Goal: Transaction & Acquisition: Purchase product/service

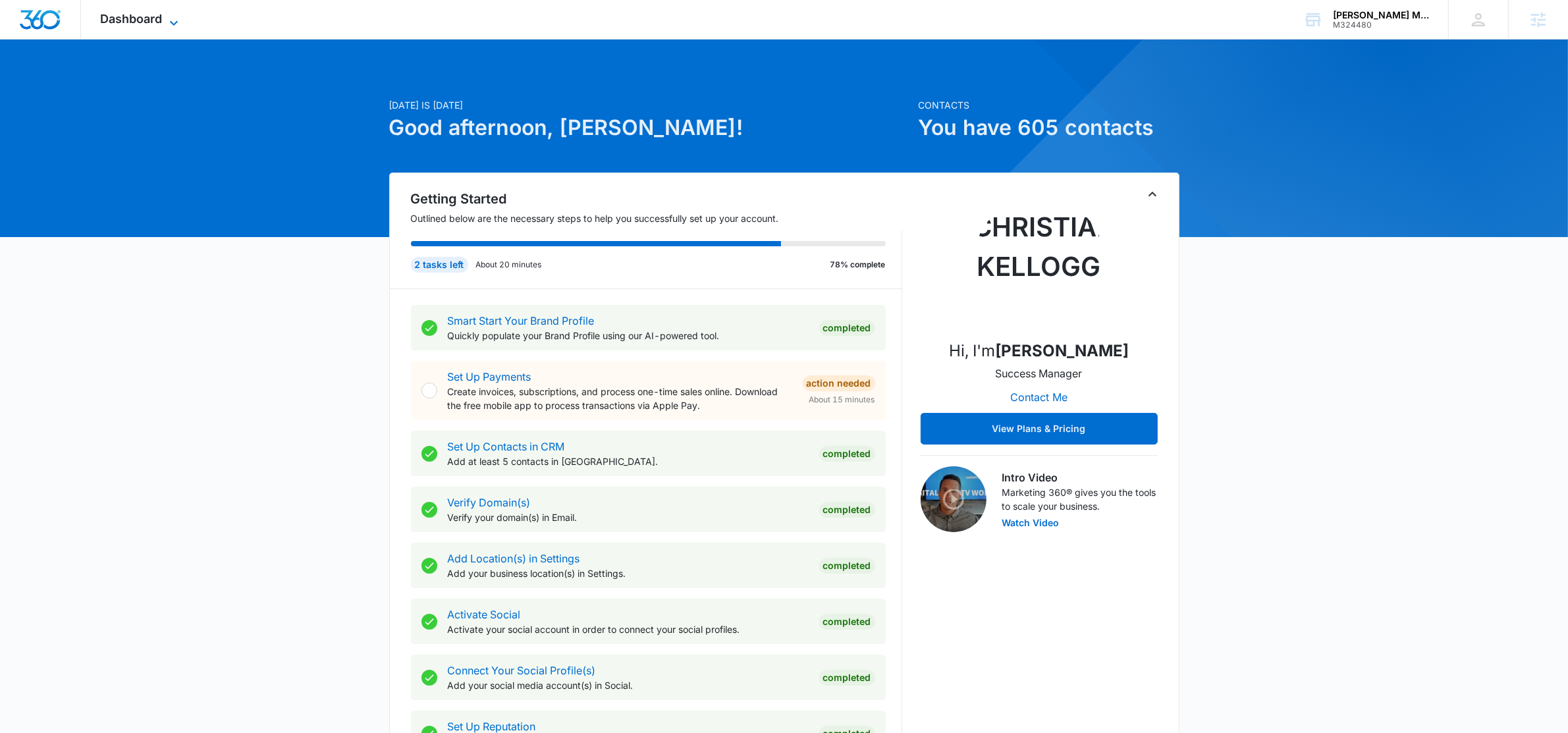
click at [120, 20] on span "Dashboard" at bounding box center [131, 18] width 62 height 13
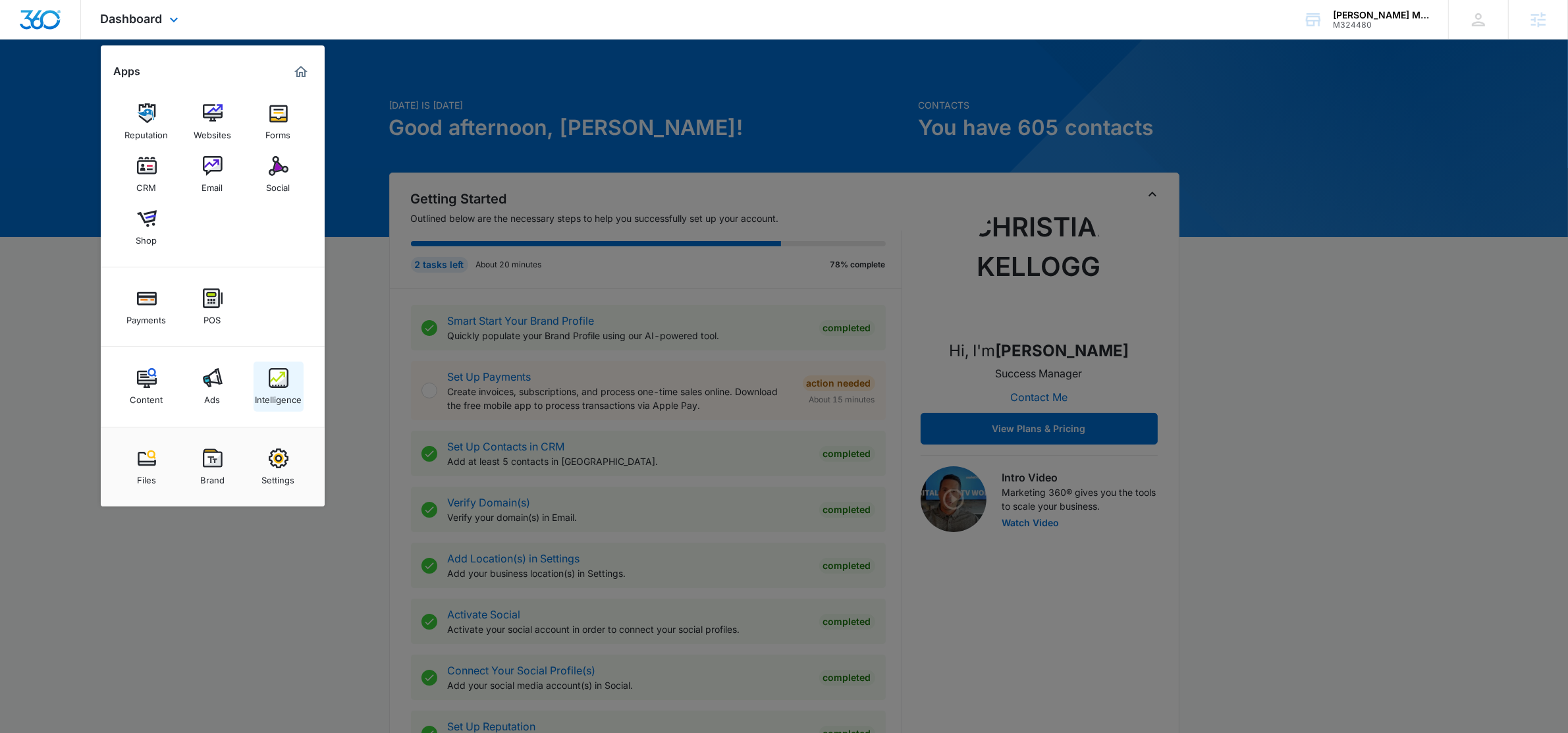
click at [288, 388] on div "Intelligence" at bounding box center [278, 396] width 47 height 17
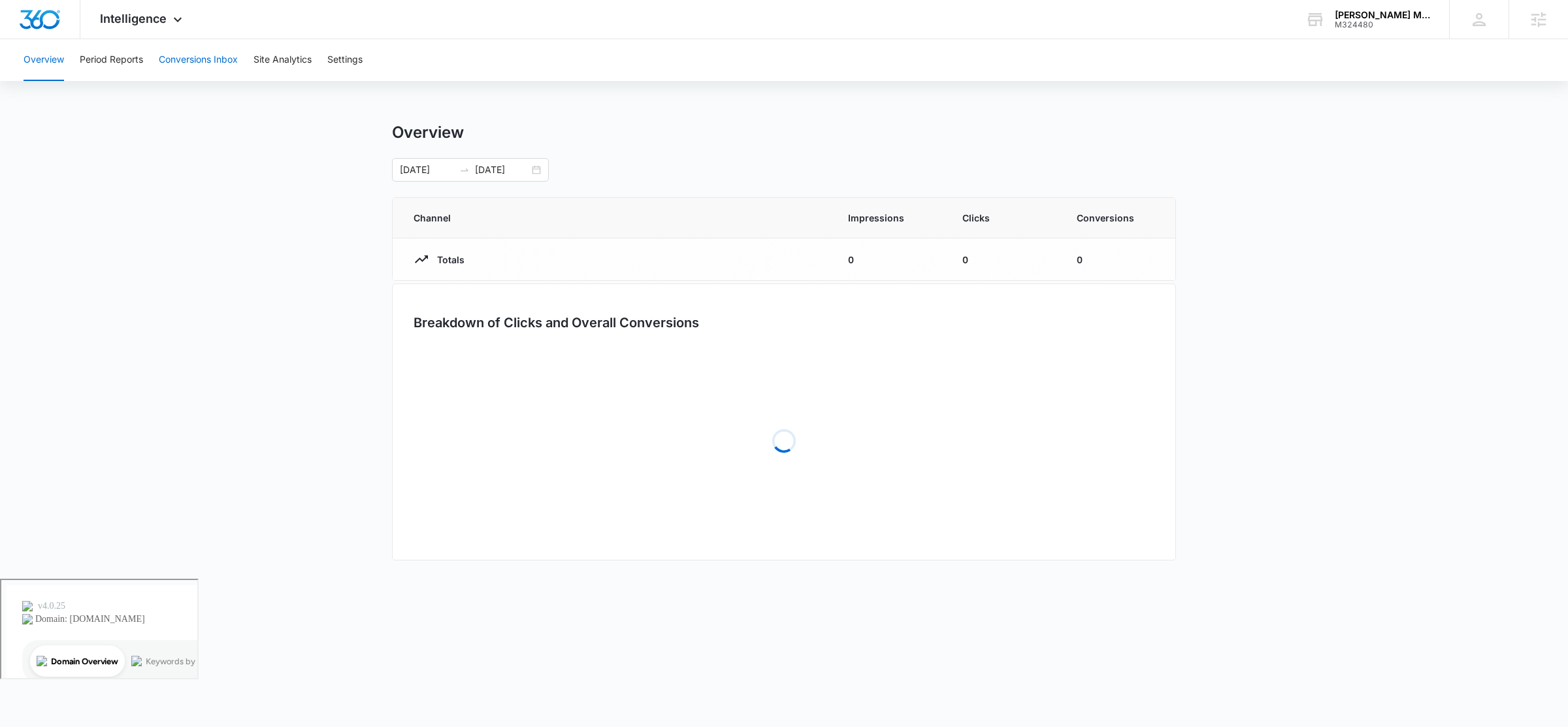
click at [181, 63] on button "Conversions Inbox" at bounding box center [198, 60] width 79 height 42
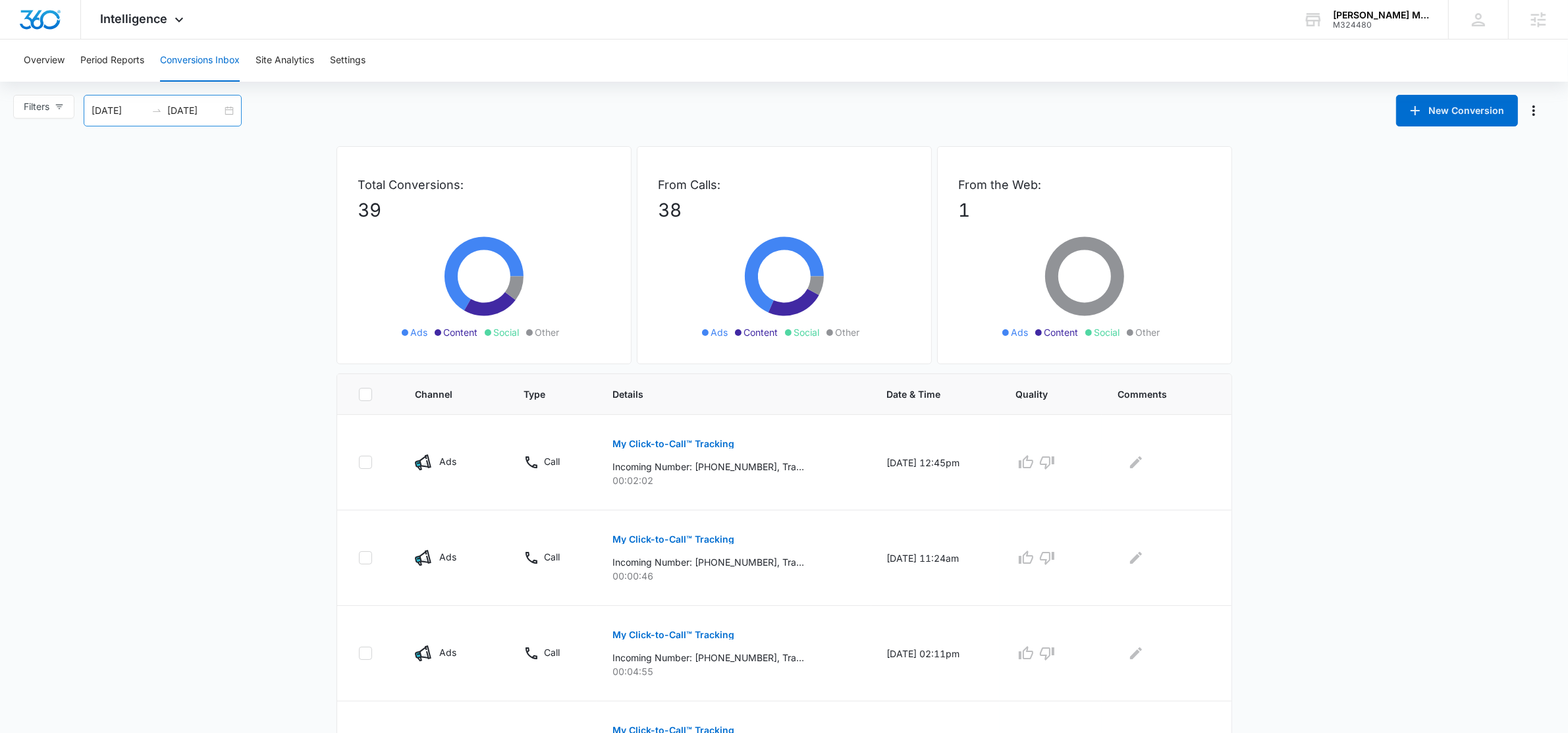
click at [227, 113] on div "08/13/2025 09/12/2025" at bounding box center [162, 110] width 158 height 31
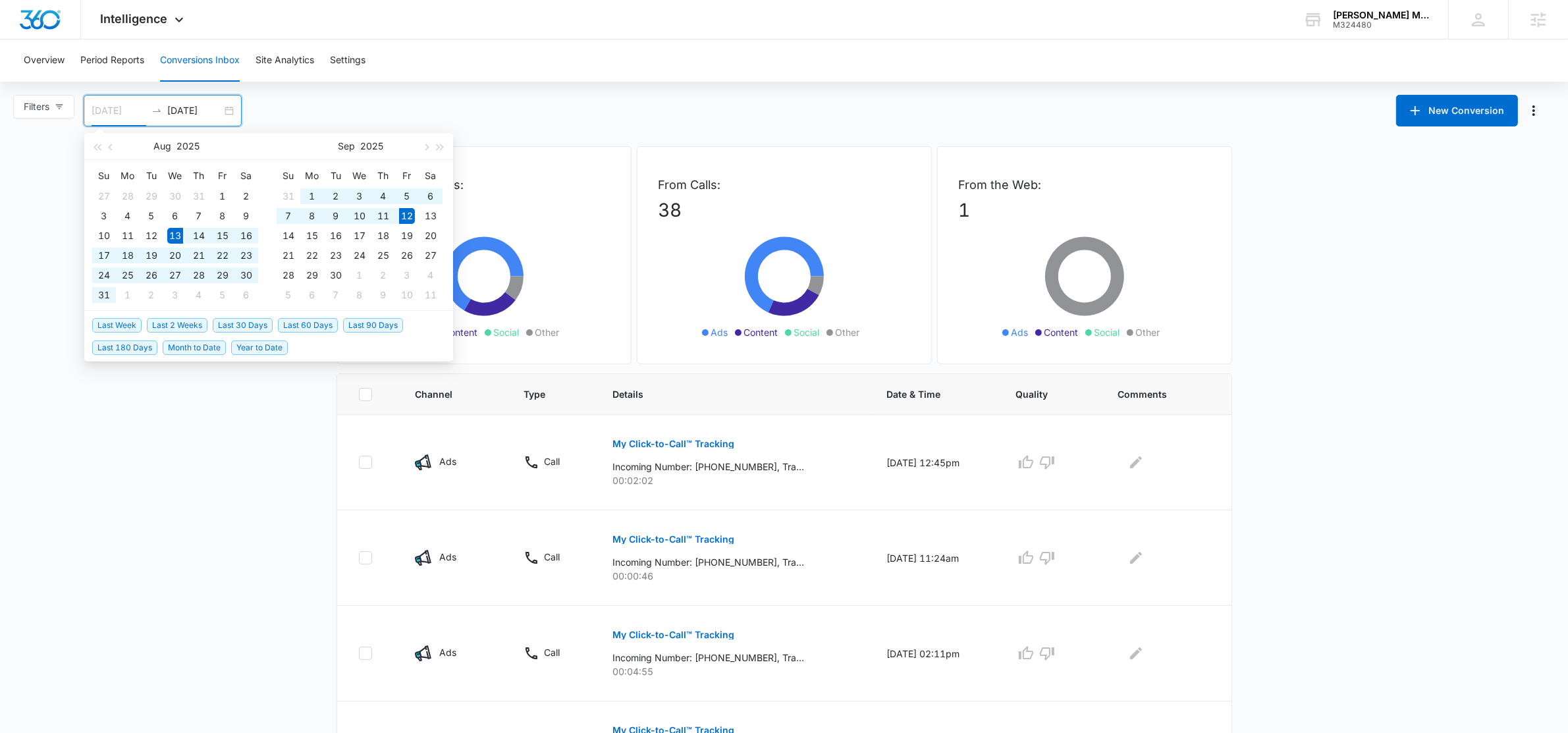
type input "08/13/2025"
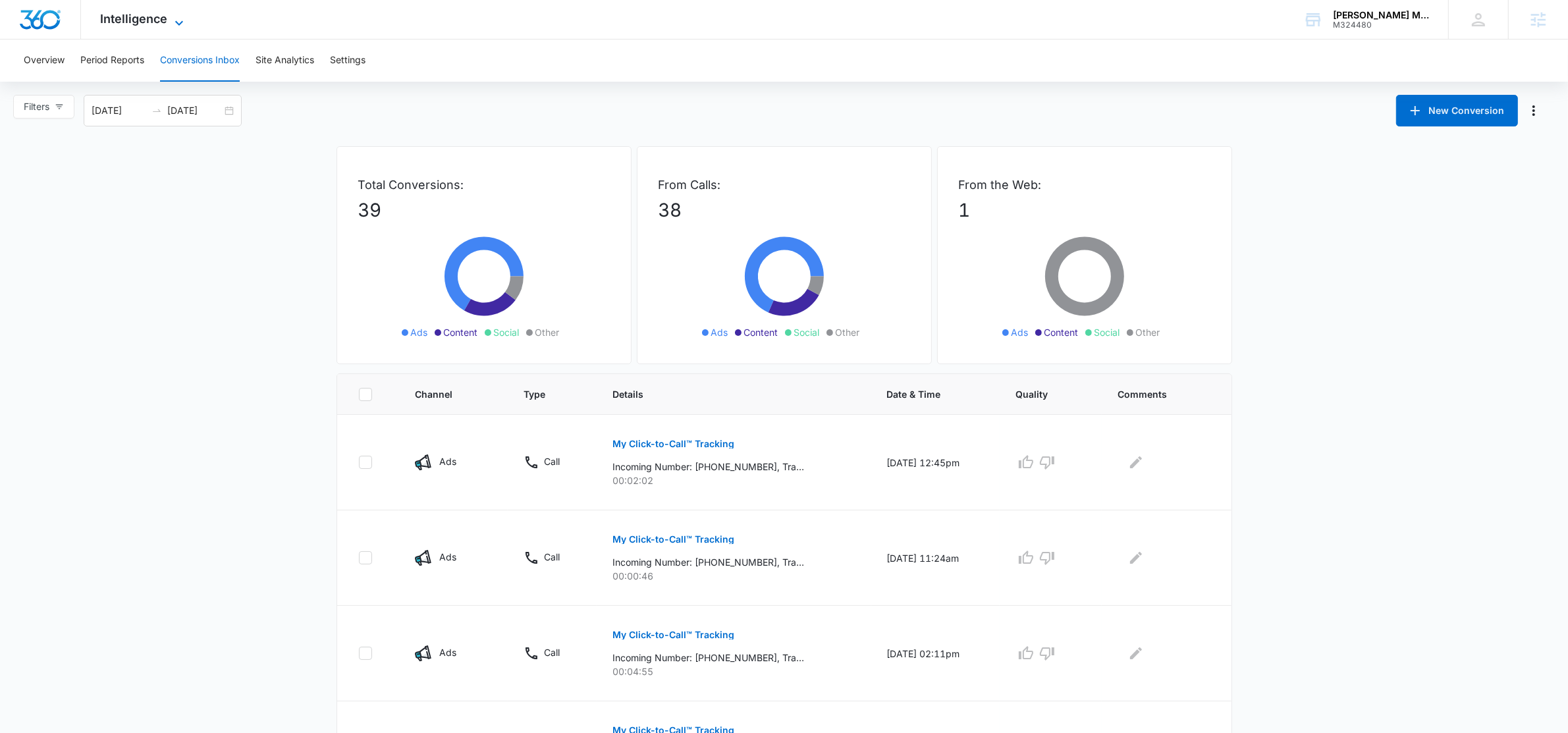
click at [151, 17] on span "Intelligence" at bounding box center [134, 18] width 67 height 13
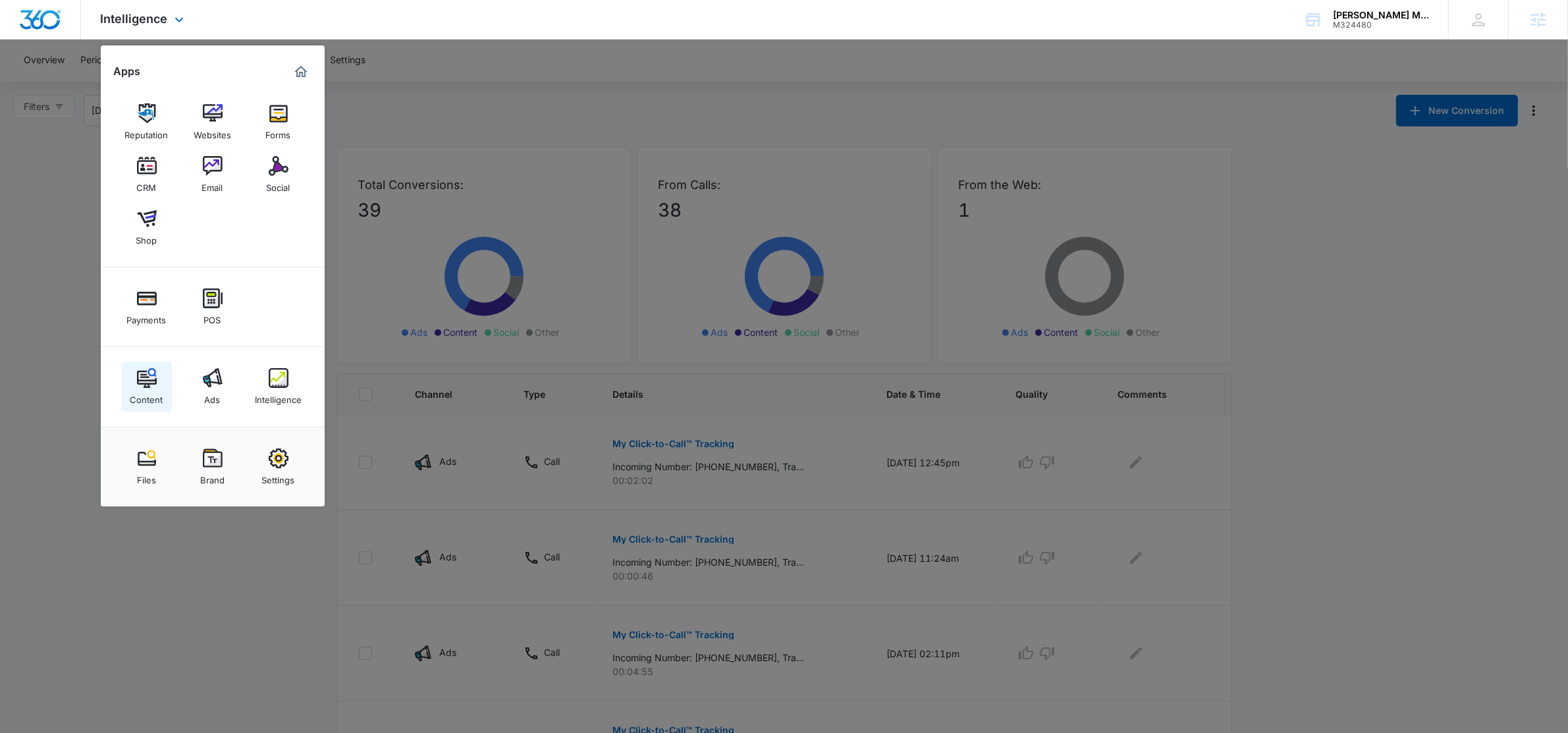
click at [148, 378] on img at bounding box center [147, 378] width 20 height 20
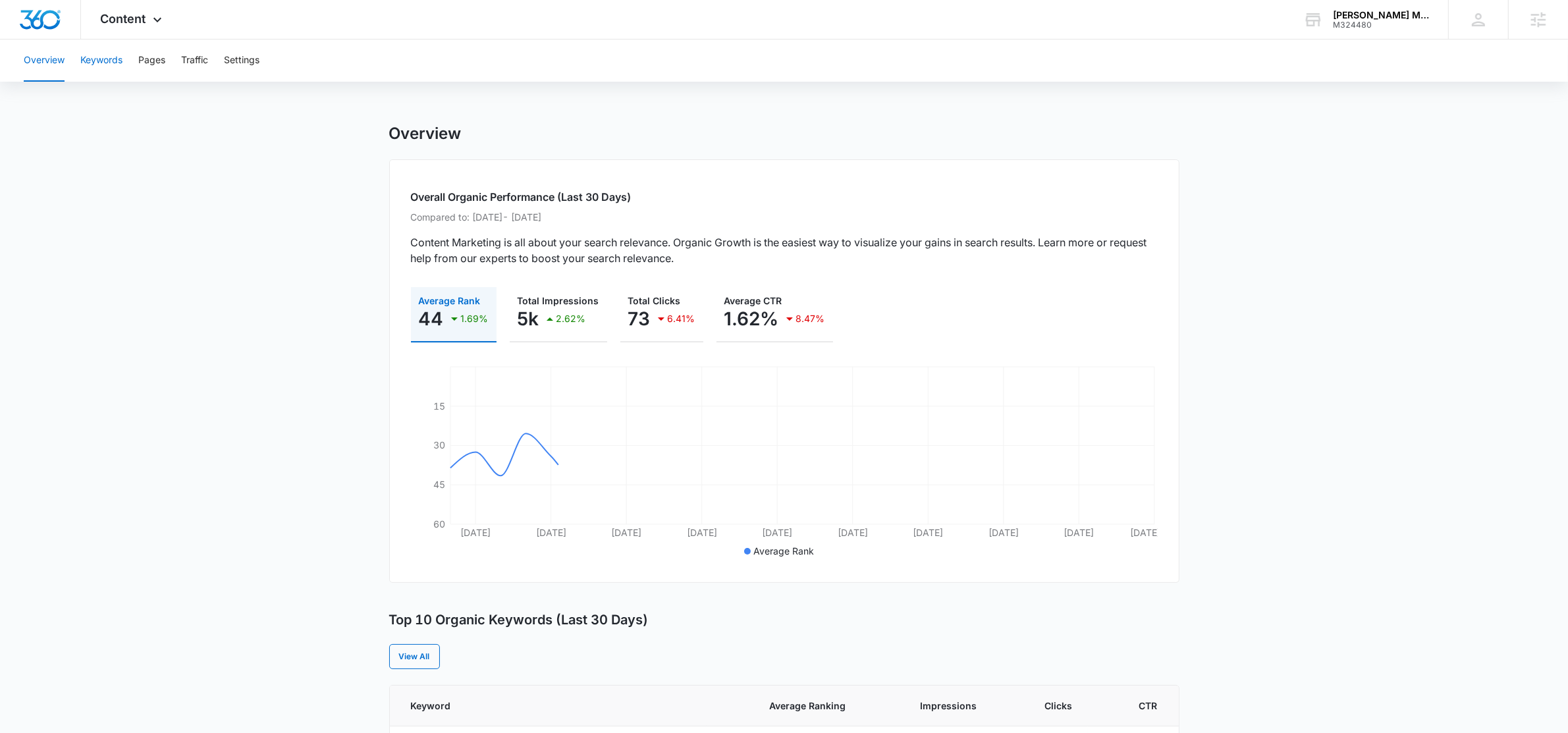
click at [99, 58] on button "Keywords" at bounding box center [101, 60] width 42 height 42
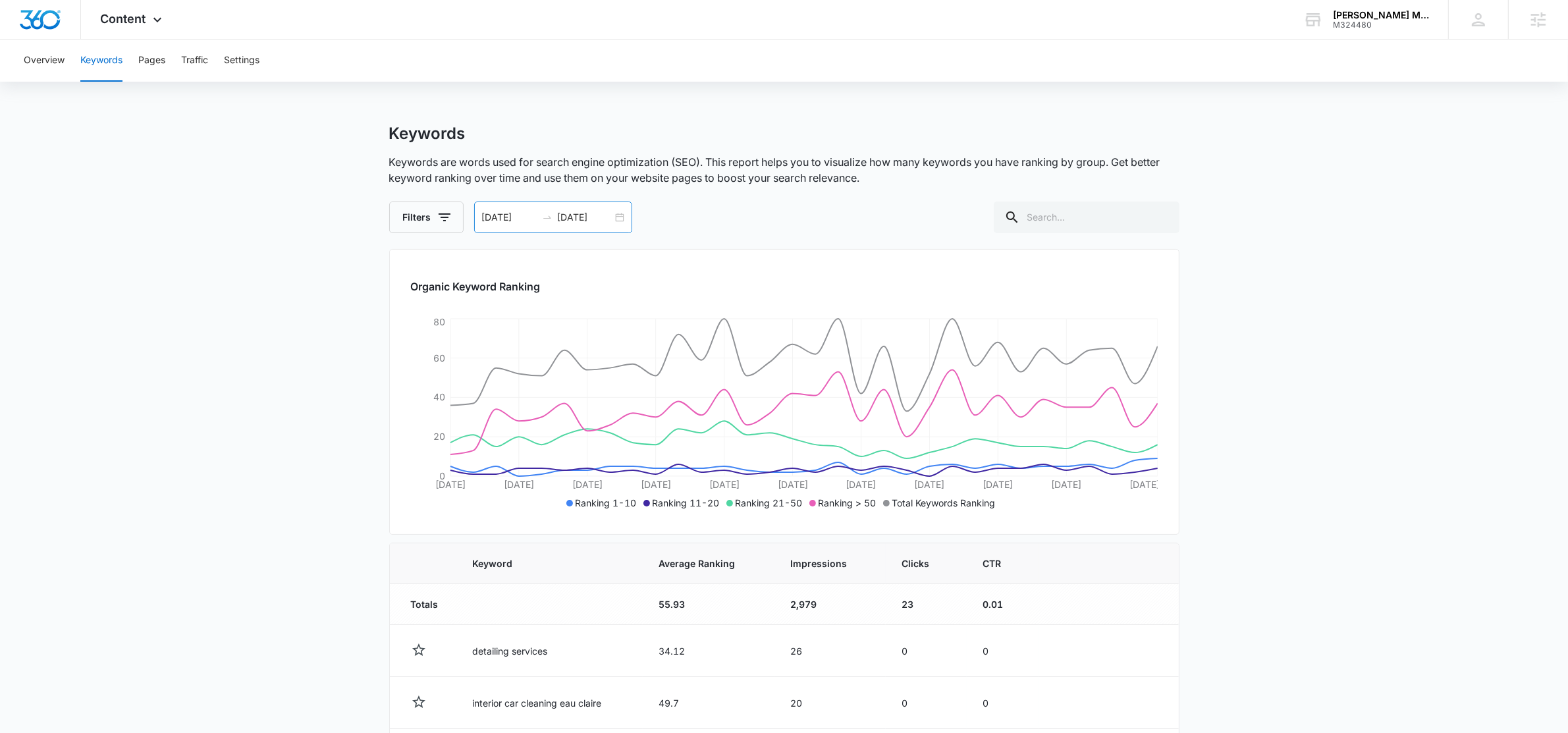
click at [616, 216] on div "07/05/2025 08/05/2025" at bounding box center [553, 217] width 158 height 31
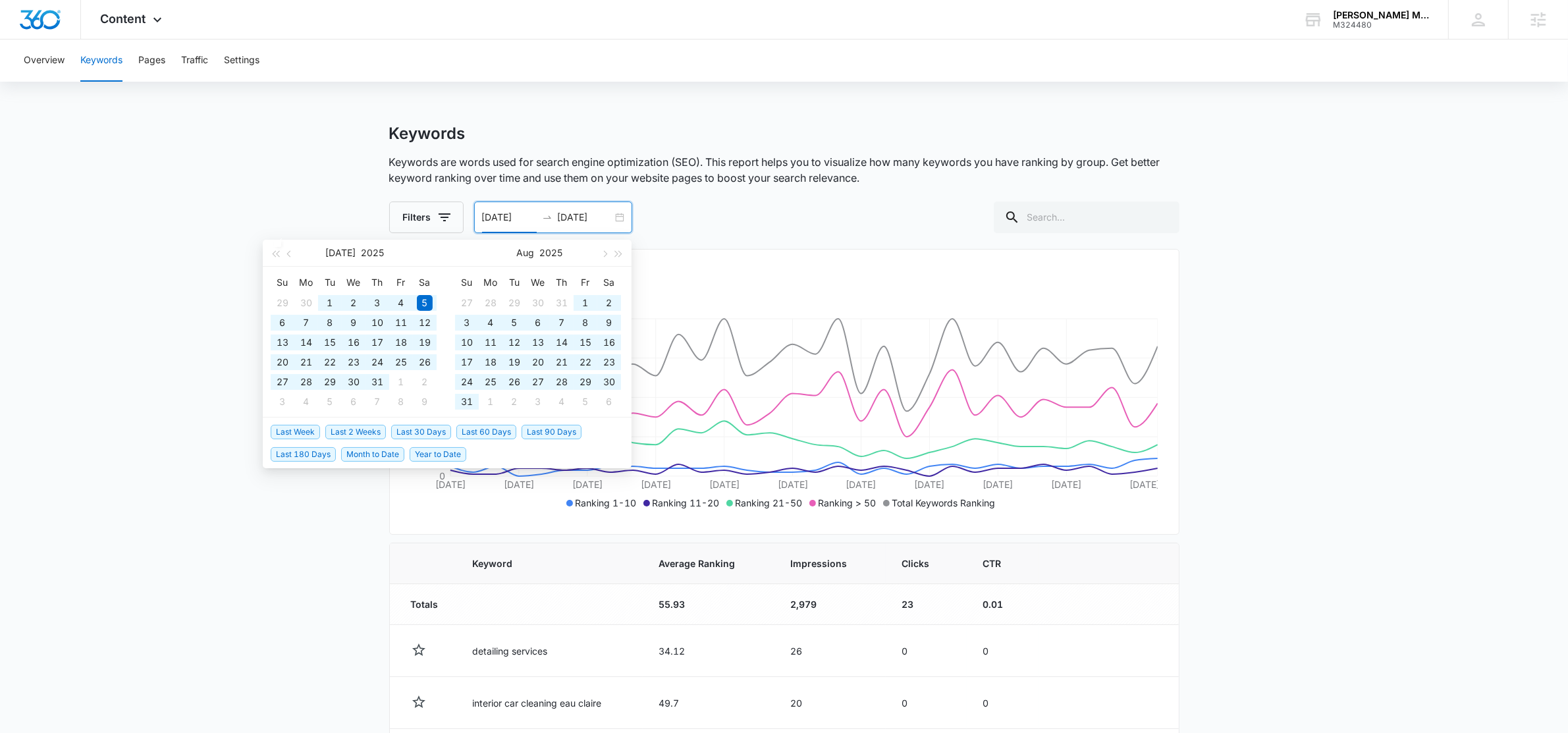
click at [313, 453] on span "Last 180 Days" at bounding box center [303, 454] width 65 height 14
type input "03/13/2025"
type input "09/09/2025"
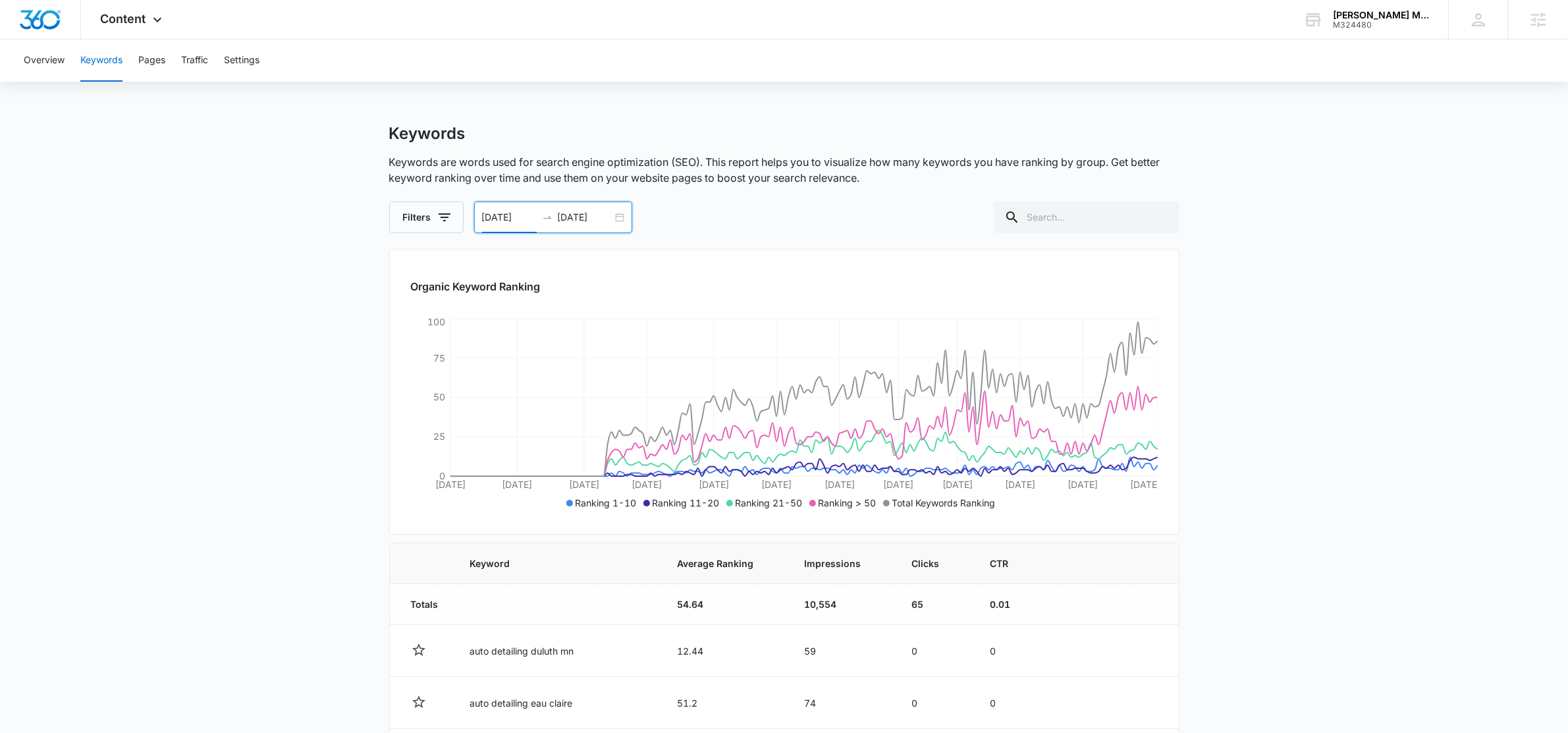
click at [617, 214] on div "03/13/2025 09/09/2025" at bounding box center [553, 217] width 158 height 31
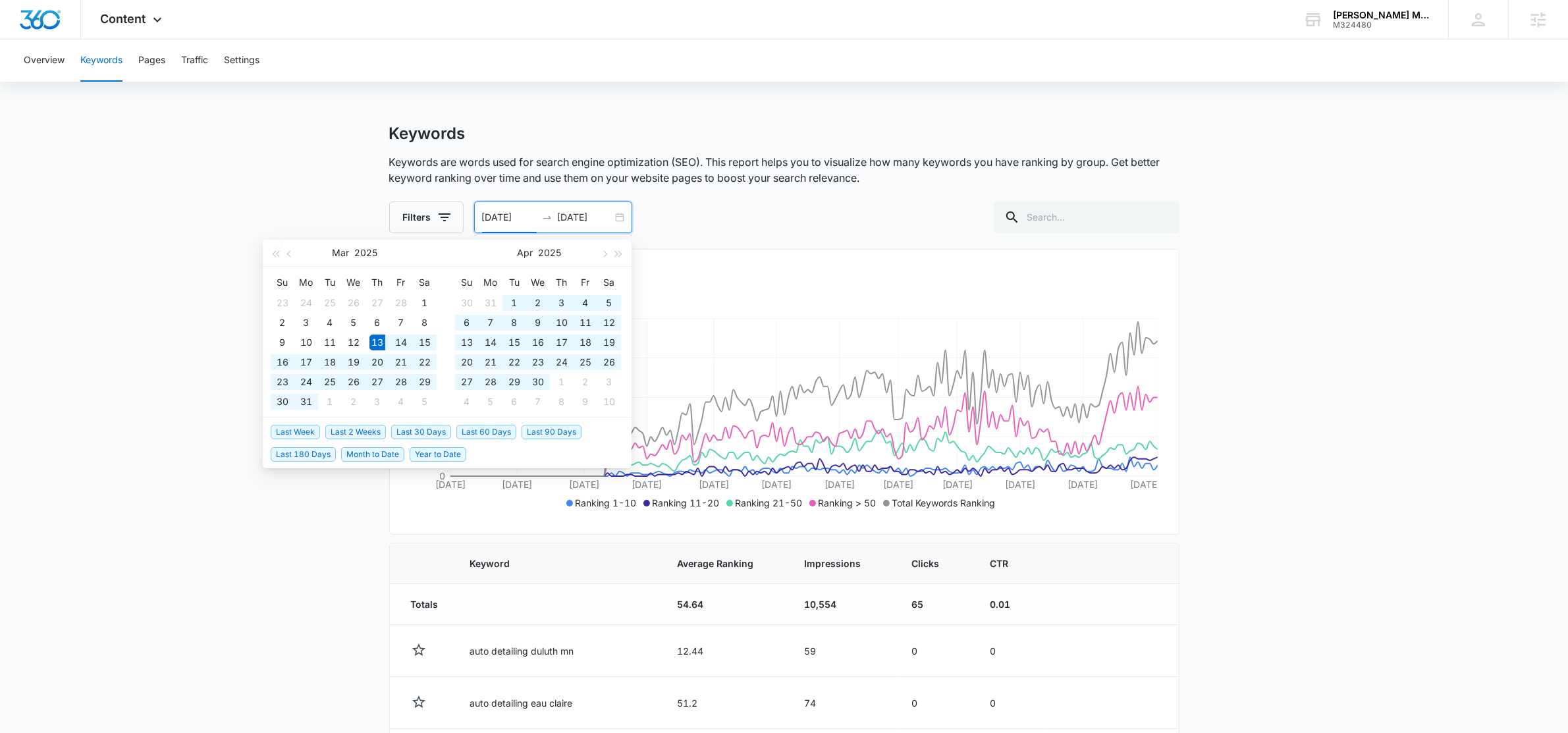
type input "03/13/2025"
click at [307, 456] on span "Last 180 Days" at bounding box center [303, 454] width 65 height 14
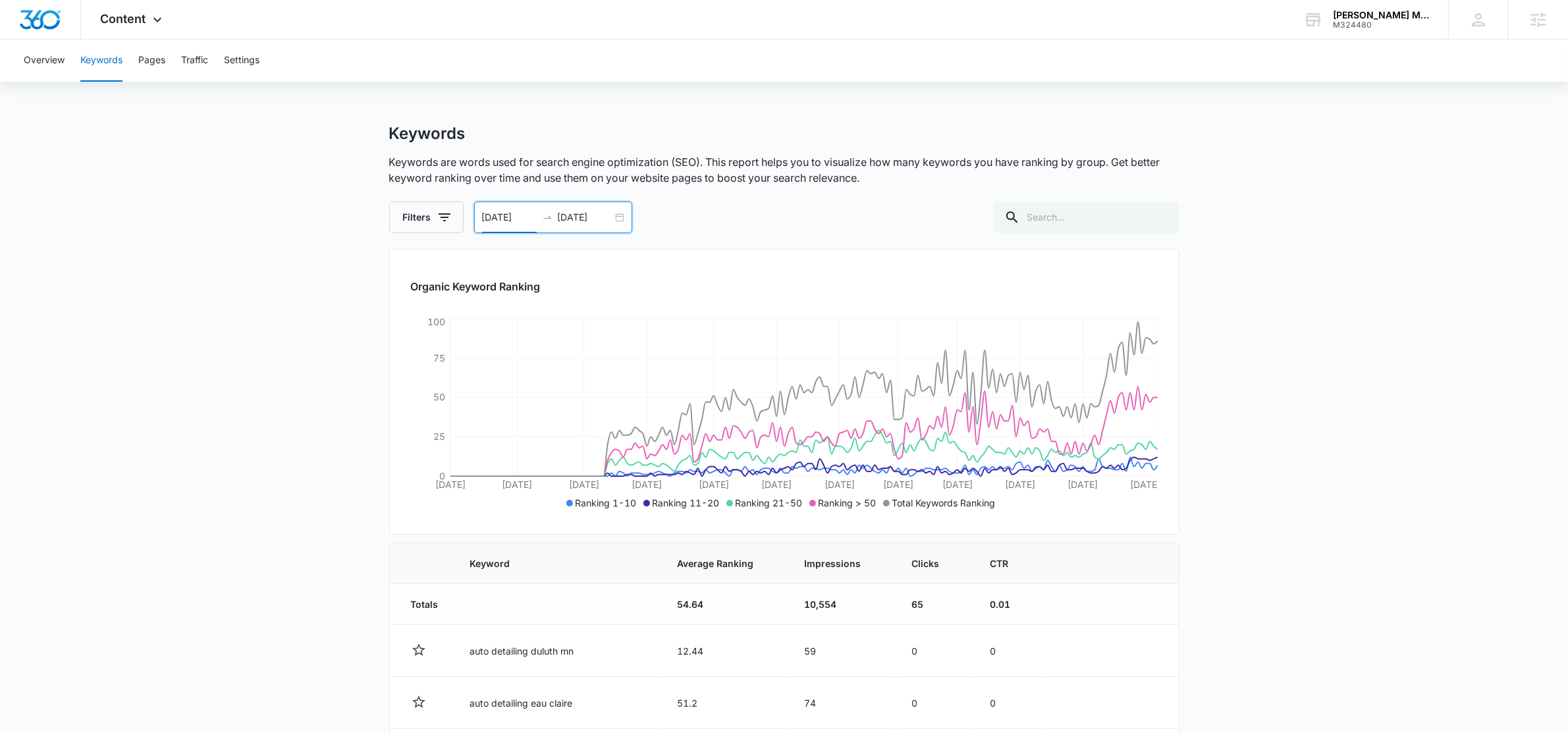
click at [791, 216] on div "Filters 03/13/2025 09/09/2025 Mar 2025 Su Mo Tu We Th Fr Sa 23 24 25 26 27 28 1…" at bounding box center [784, 217] width 790 height 31
click at [994, 150] on div "Keywords Keywords are words used for search engine optimization (SEO). This rep…" at bounding box center [784, 178] width 790 height 109
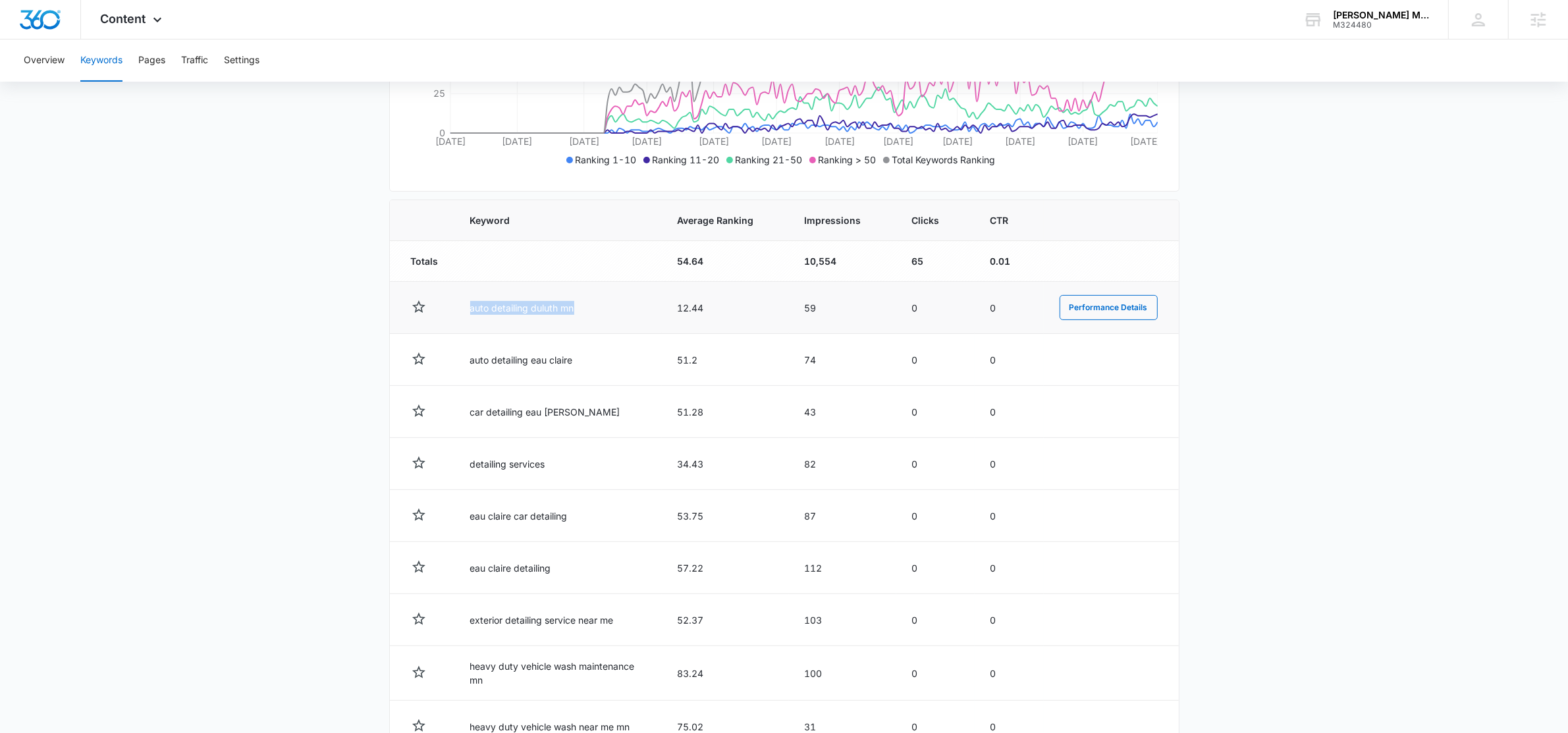
drag, startPoint x: 456, startPoint y: 312, endPoint x: 615, endPoint y: 317, distance: 159.1
click at [606, 319] on td "auto detailing duluth mn" at bounding box center [558, 308] width 208 height 52
drag, startPoint x: 706, startPoint y: 307, endPoint x: 642, endPoint y: 316, distance: 64.6
click at [652, 306] on tr "auto detailing duluth mn 12.44 59 0 0 Performance Details" at bounding box center [784, 308] width 788 height 52
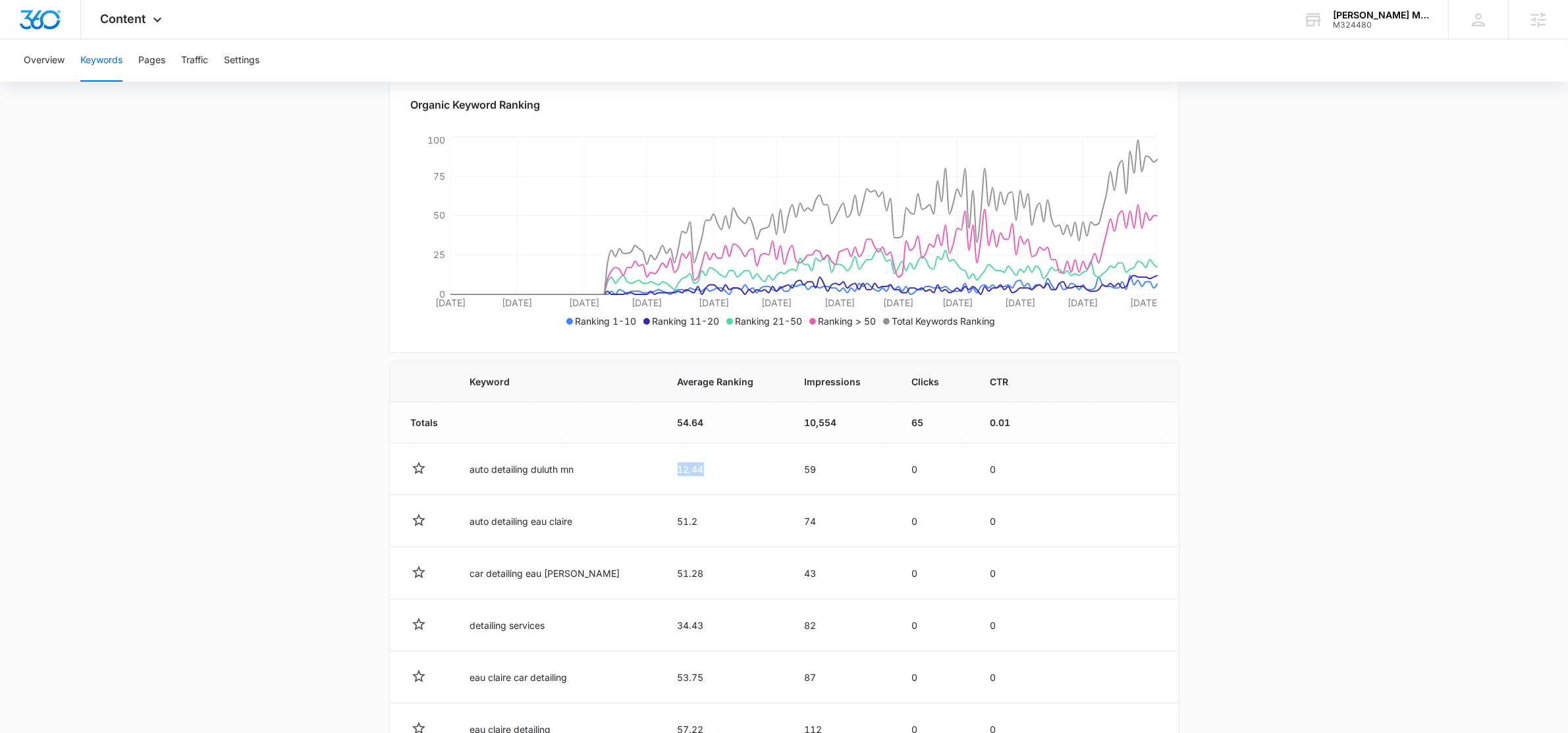
scroll to position [135, 0]
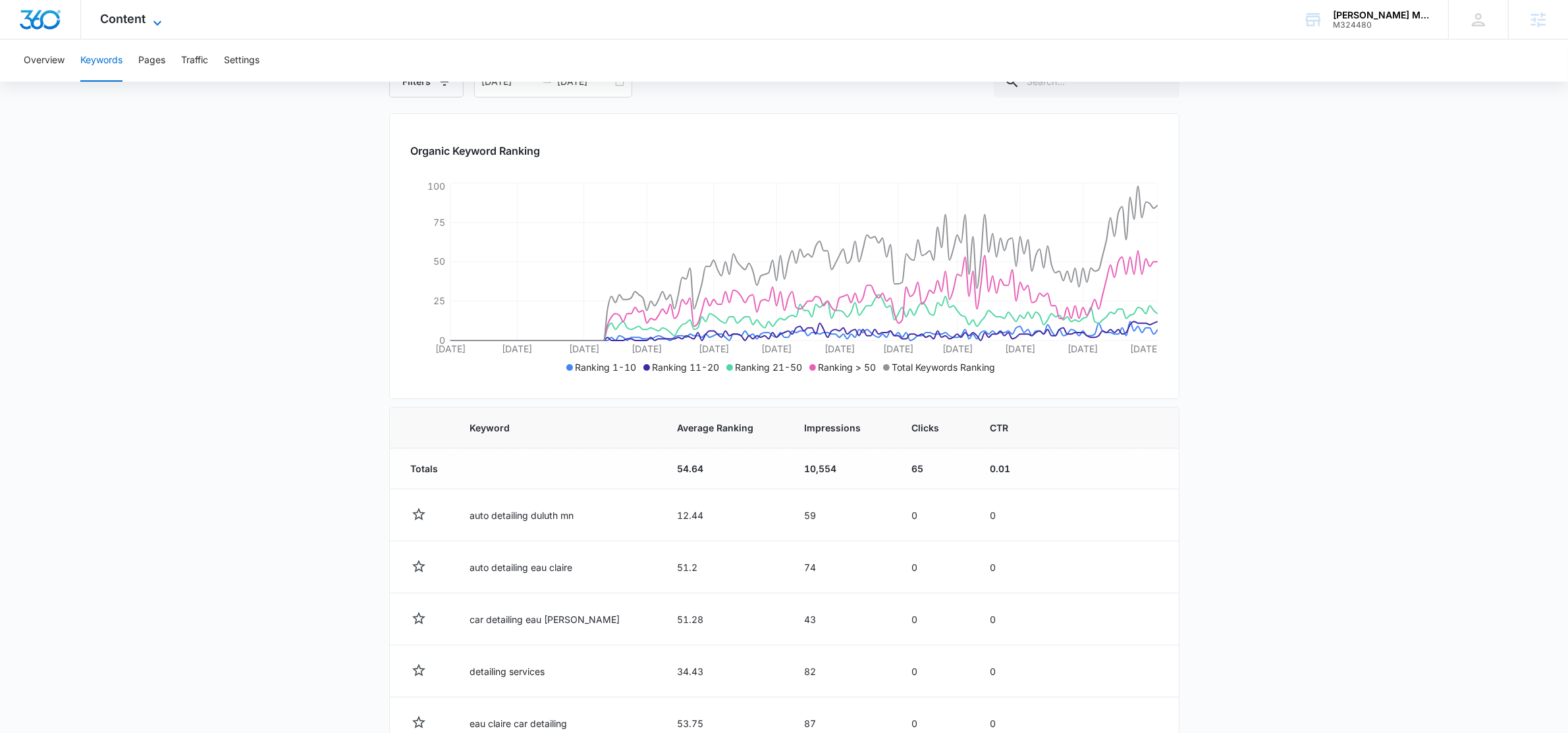
click at [141, 13] on span "Content" at bounding box center [123, 18] width 46 height 13
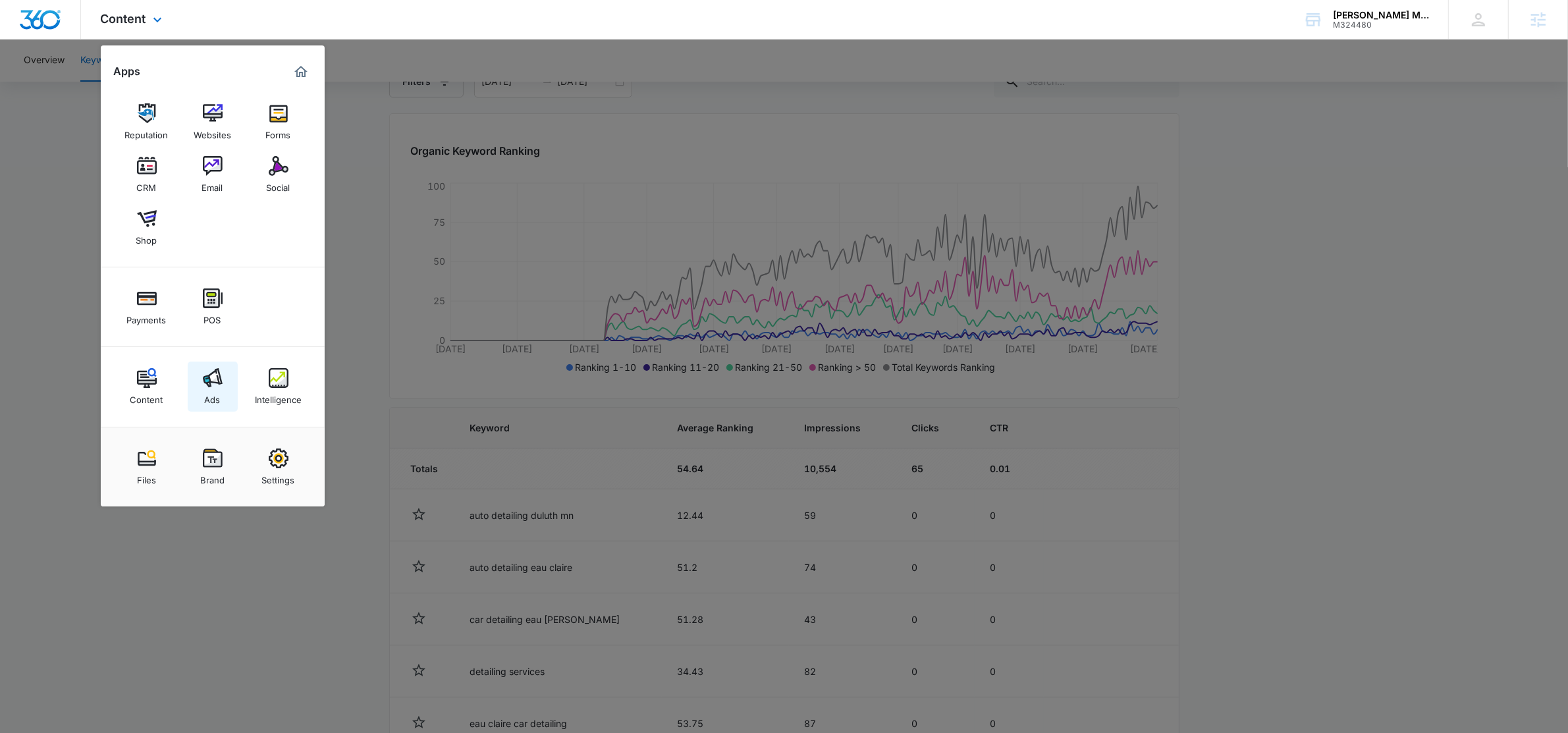
click at [193, 385] on link "Ads" at bounding box center [212, 386] width 50 height 50
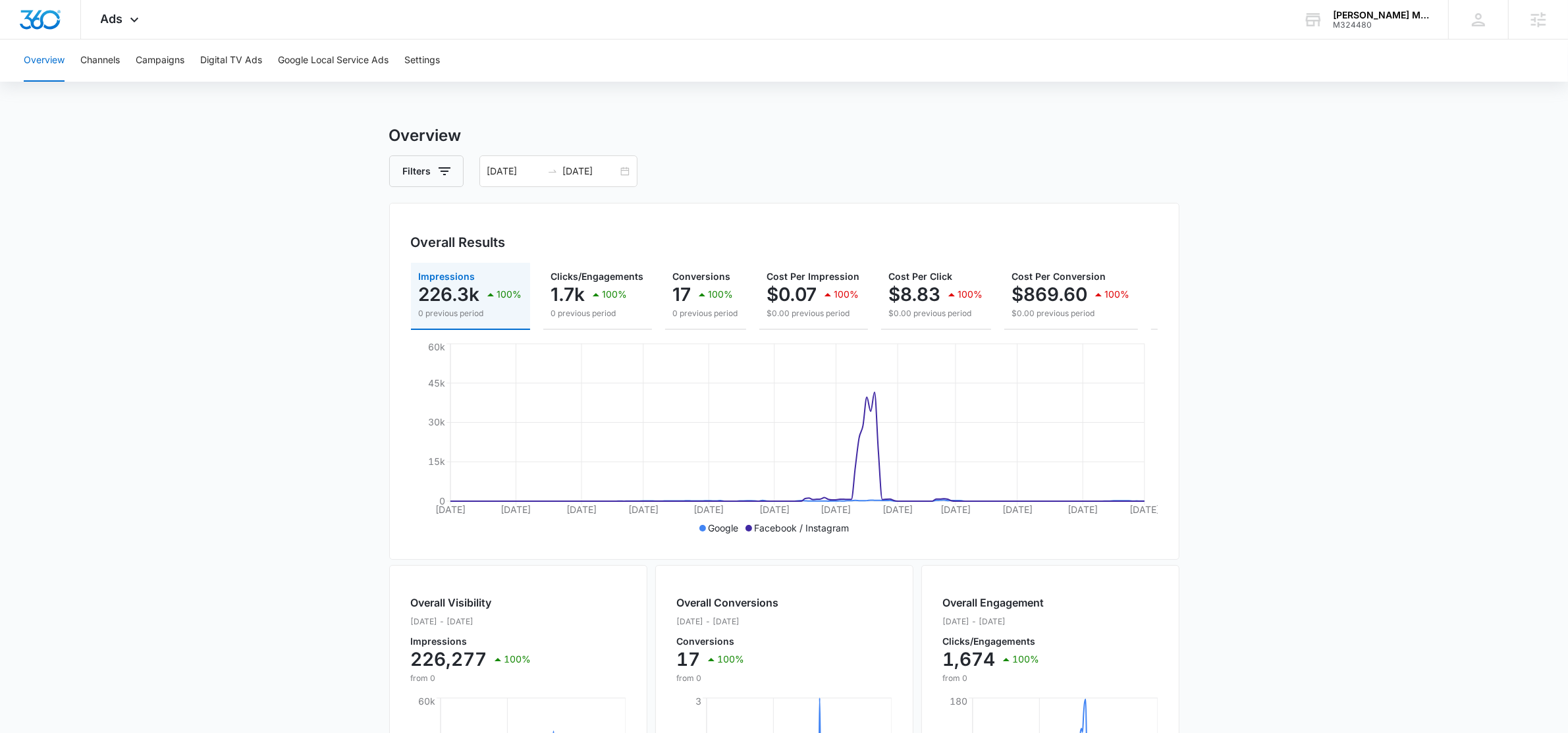
scroll to position [0, 158]
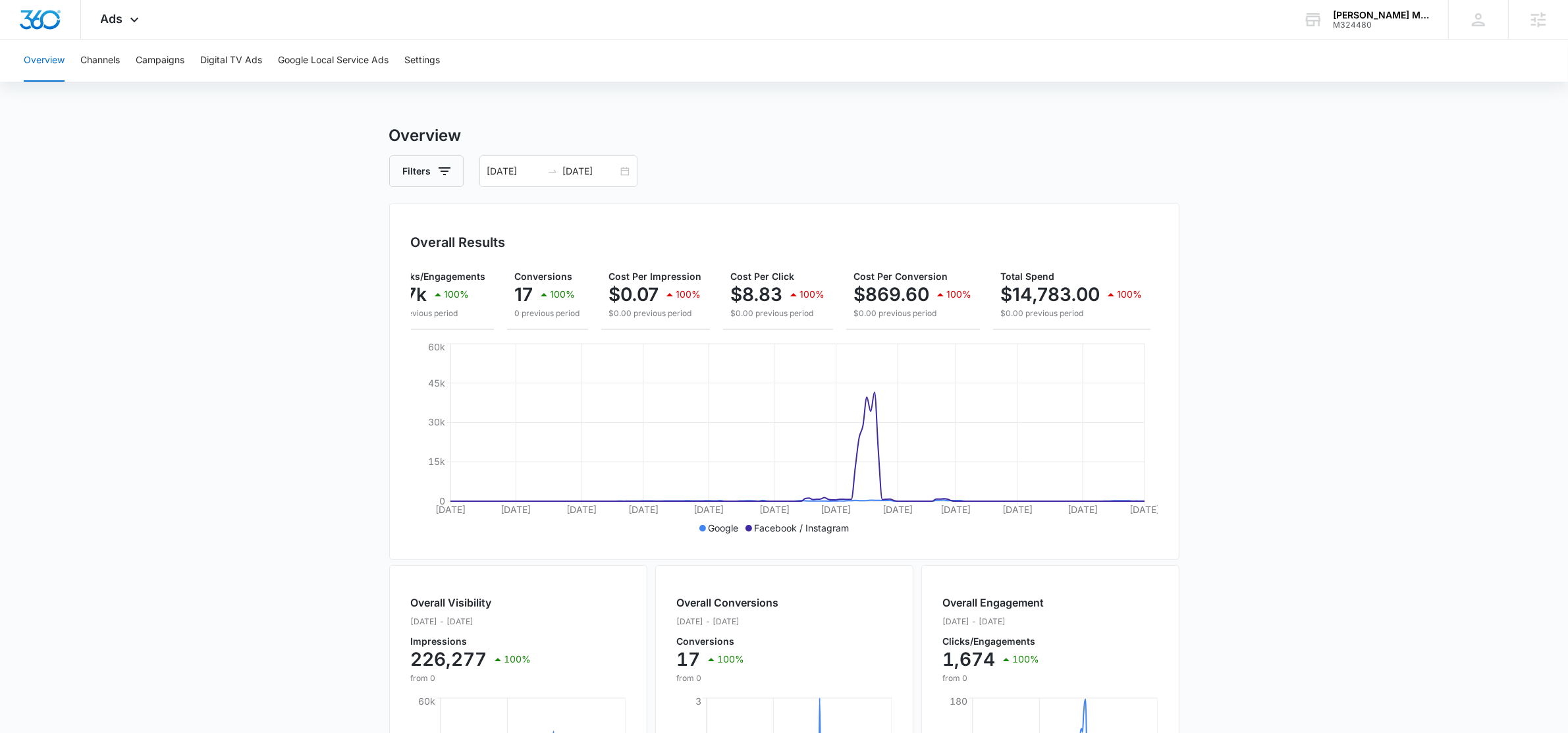
click at [1069, 193] on div "Overview Filters 03/13/2025 09/09/2025 Overall Results Impressions 226.3k 100% …" at bounding box center [784, 596] width 790 height 945
click at [124, 14] on div "Ads Apps Reputation Websites Forms CRM Email Social Shop Payments POS Content A…" at bounding box center [121, 19] width 81 height 39
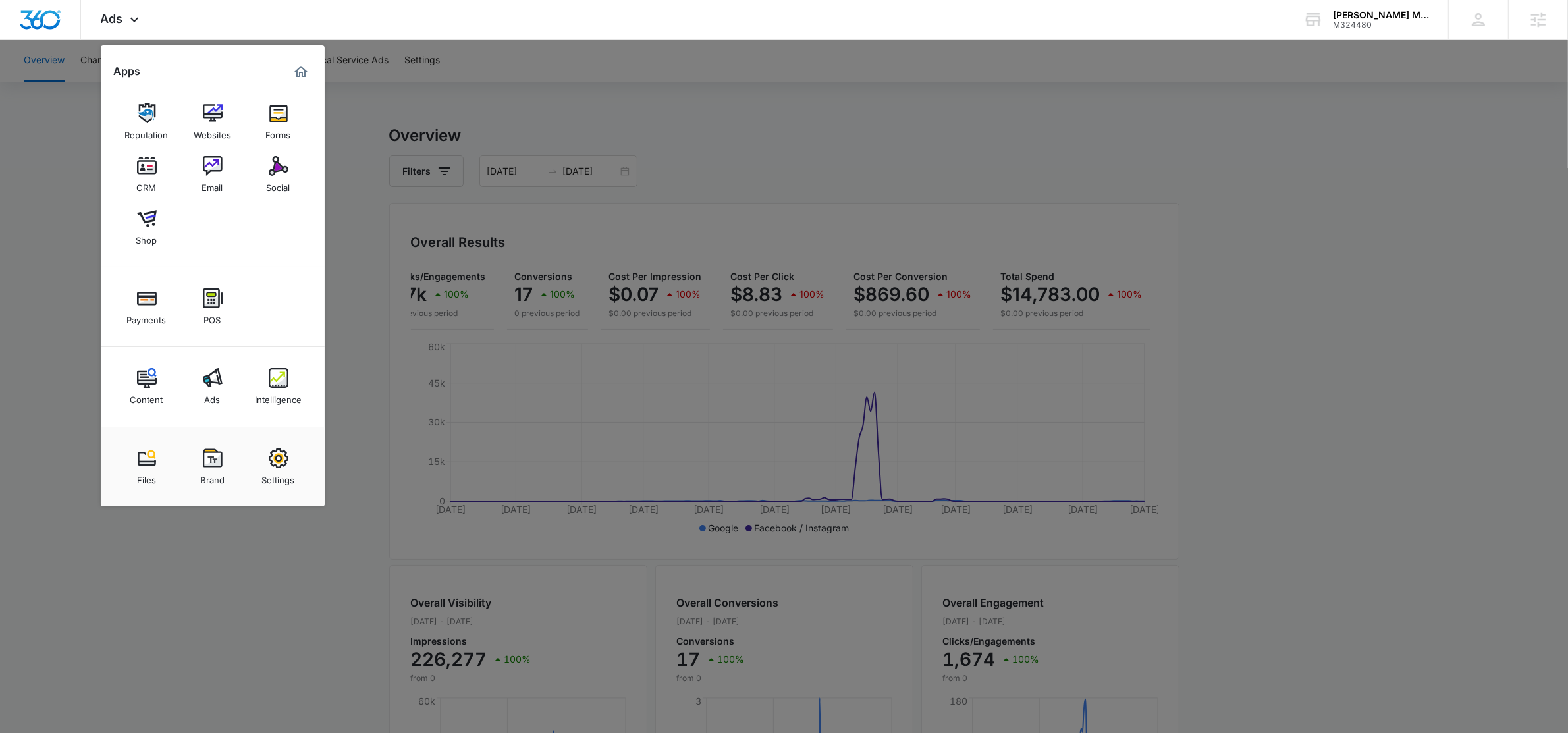
click at [372, 92] on div at bounding box center [784, 366] width 1568 height 733
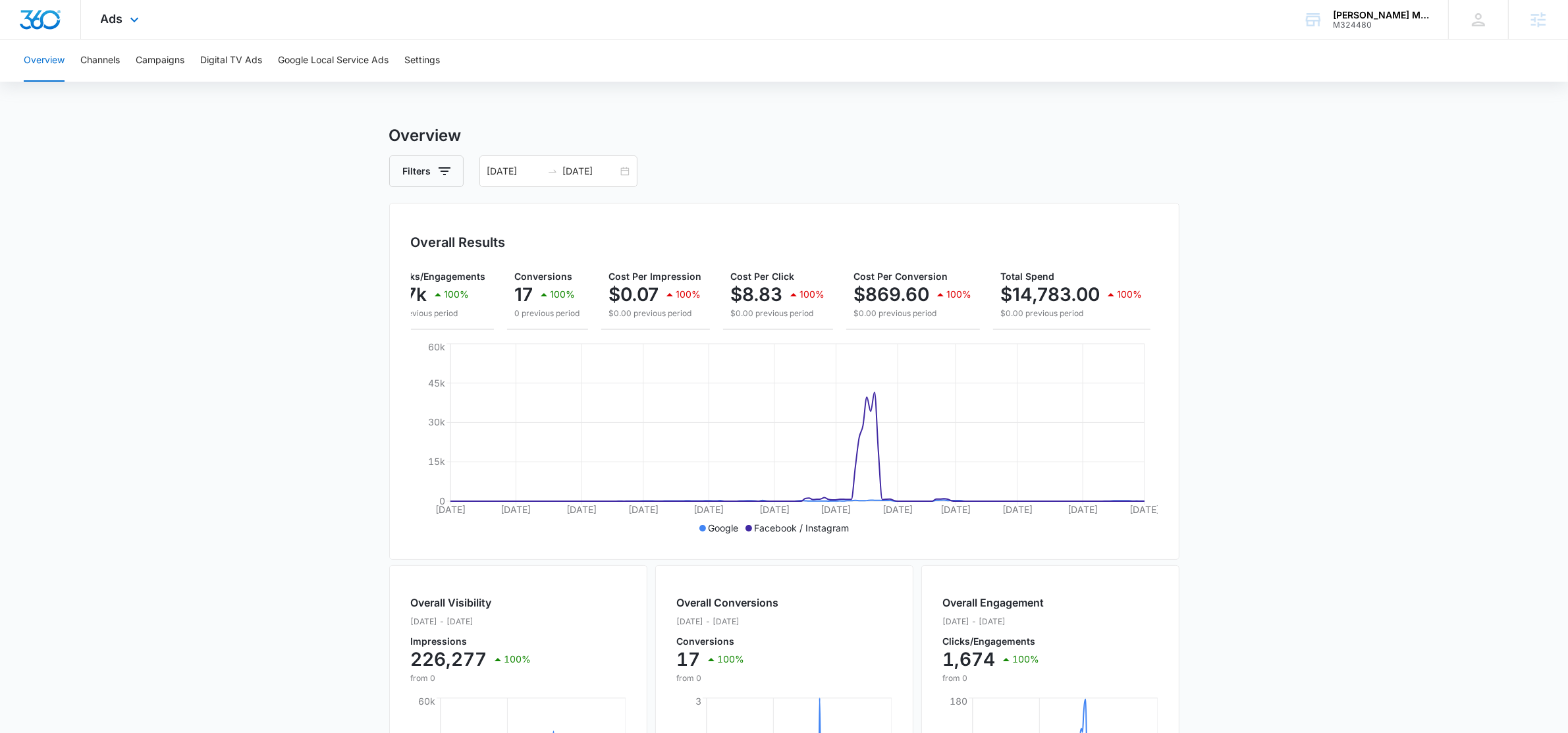
scroll to position [0, 157]
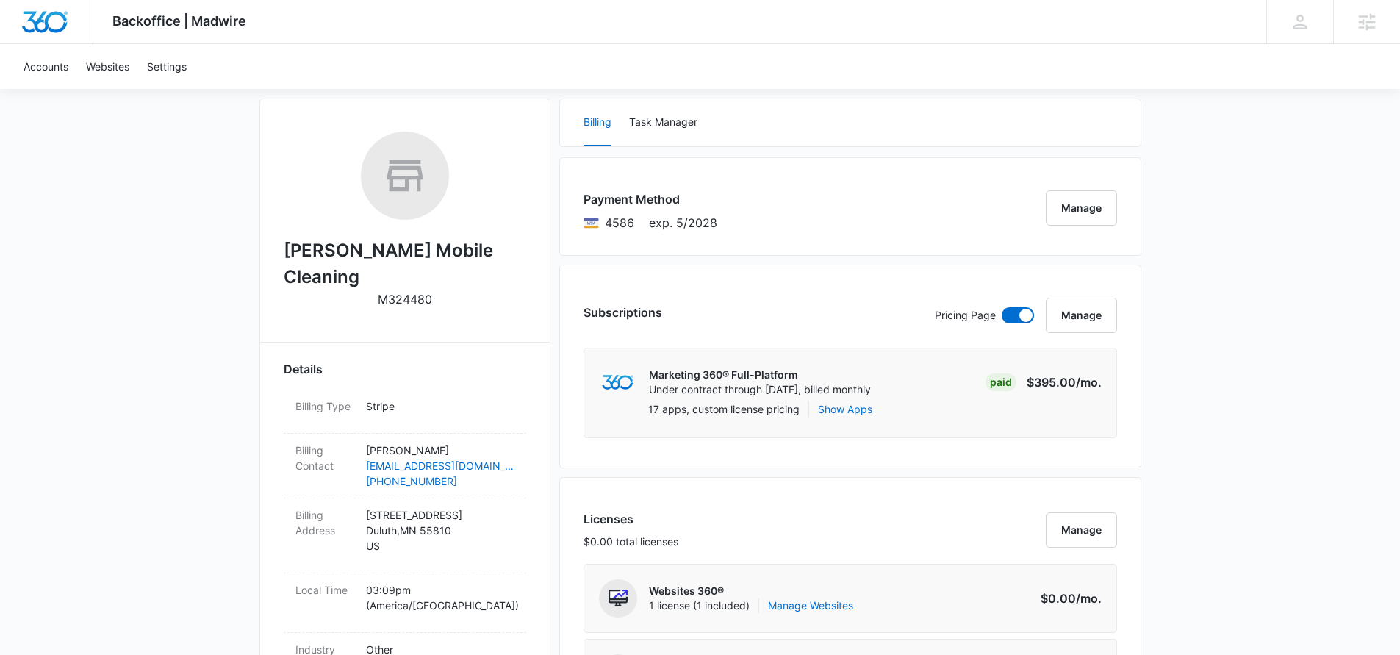
scroll to position [82, 0]
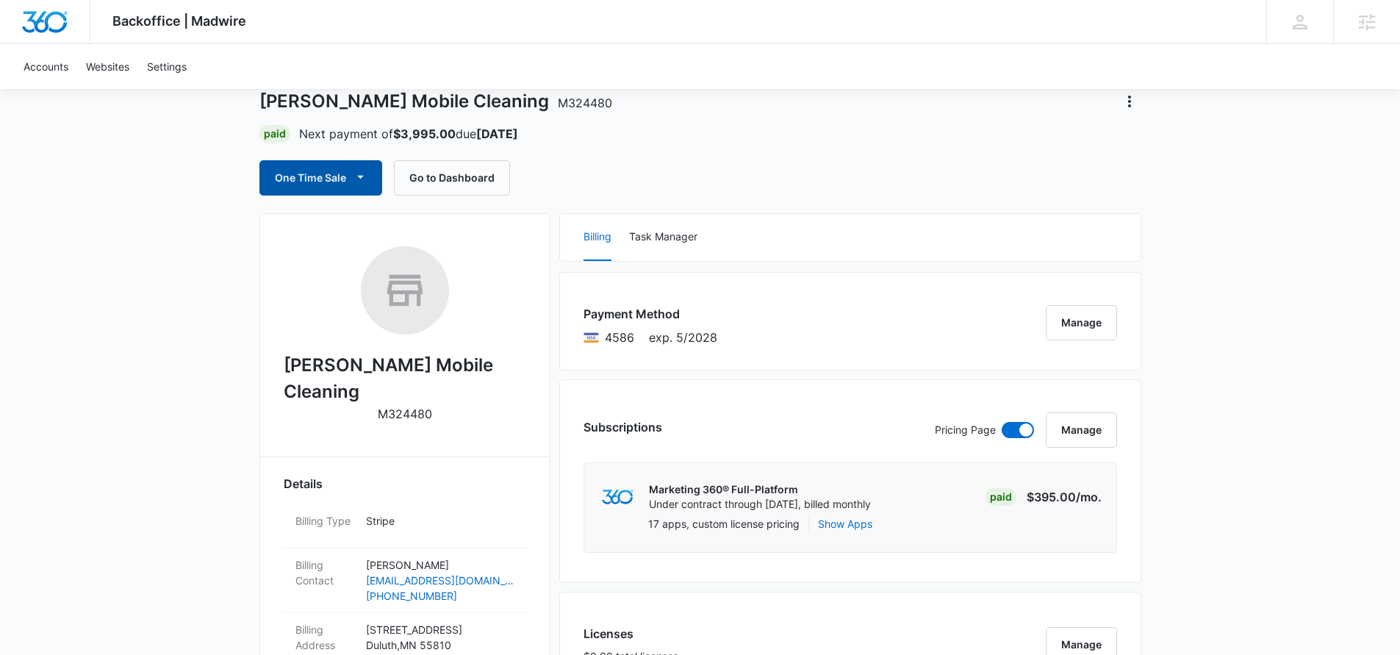
click at [337, 184] on button "One Time Sale" at bounding box center [320, 177] width 123 height 35
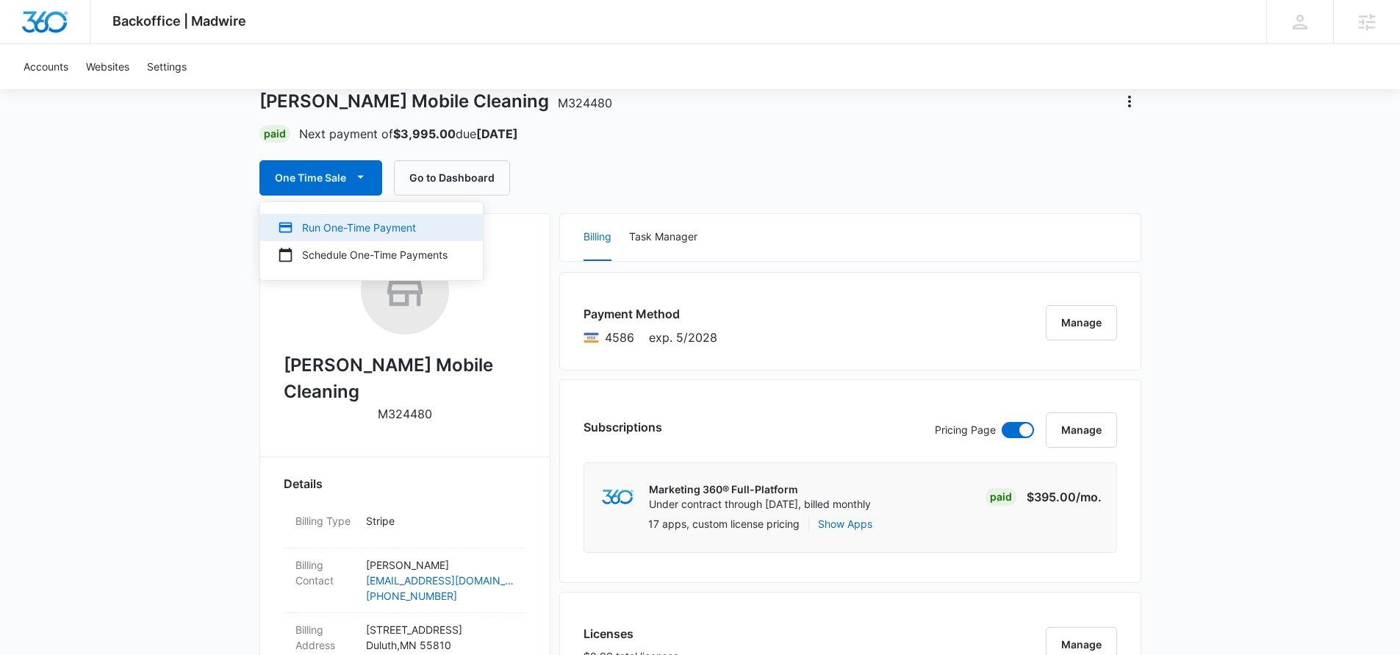
click at [390, 234] on div "Run One-Time Payment" at bounding box center [363, 227] width 170 height 15
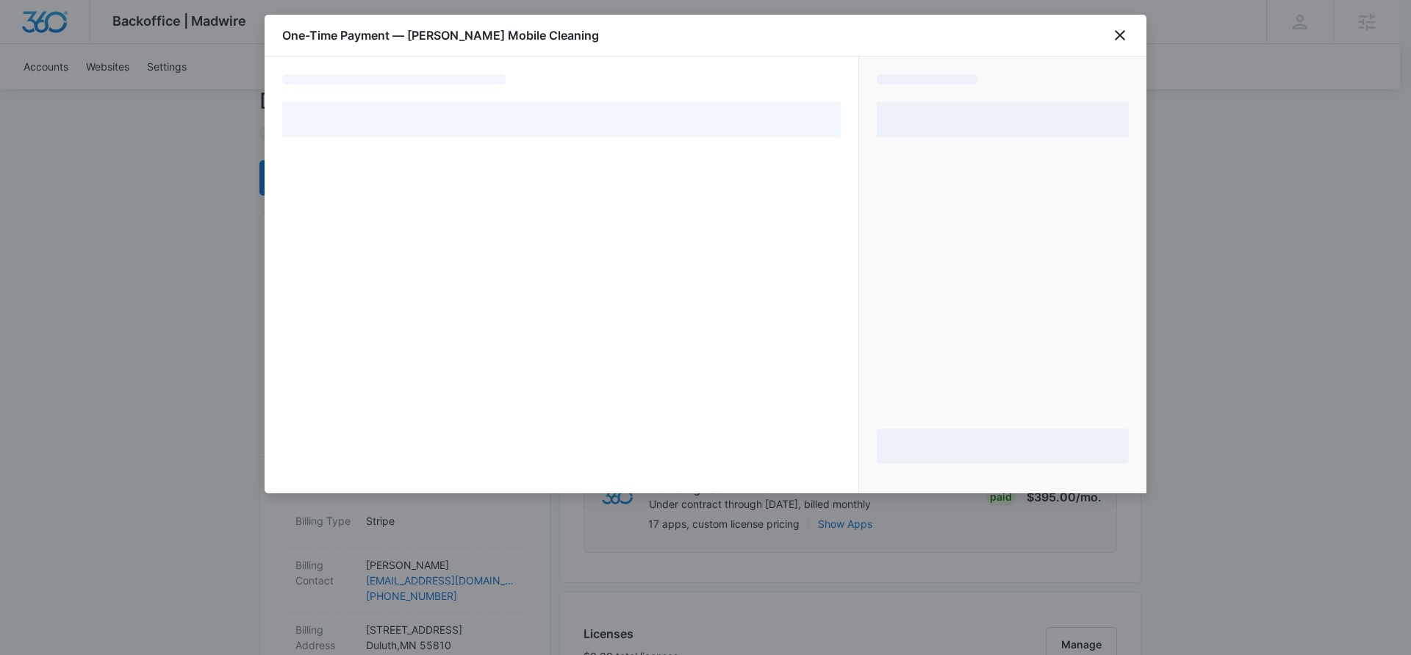
select select "pm_1RLQLdA4n8RTgNjUwgvwkEWm"
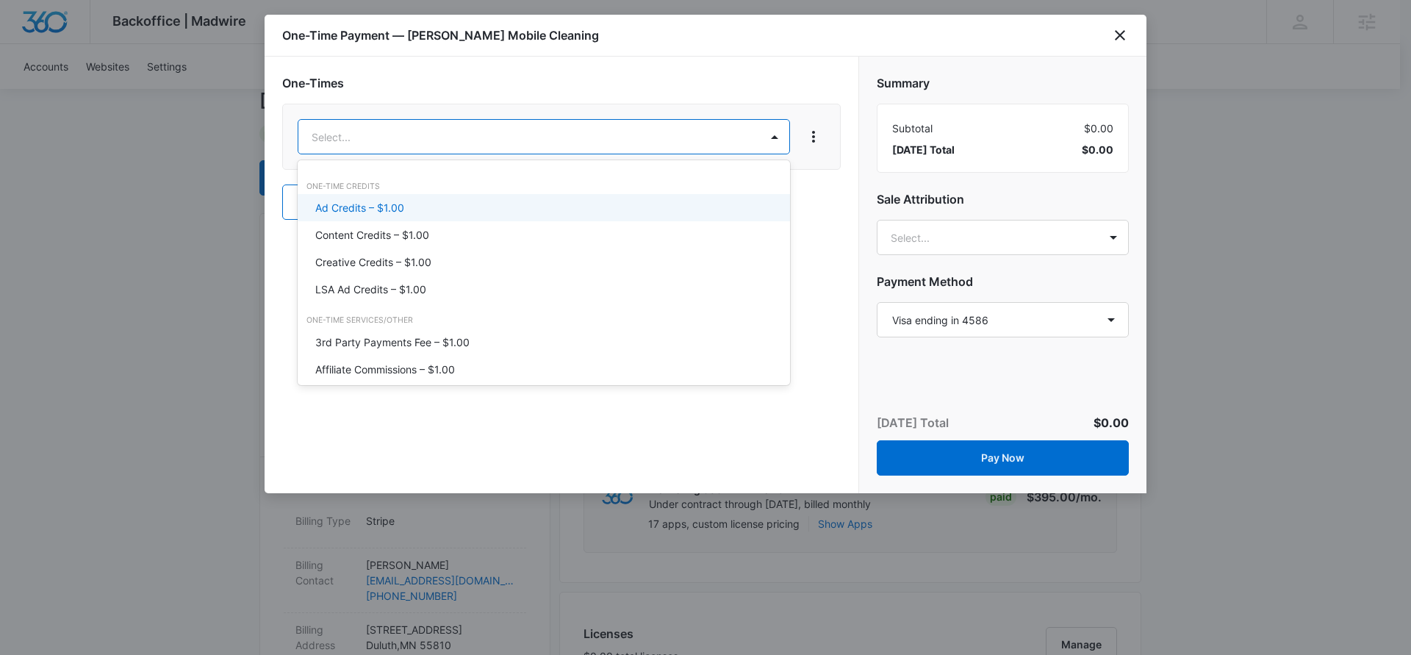
click at [415, 211] on div "Ad Credits – $1.00" at bounding box center [542, 207] width 454 height 15
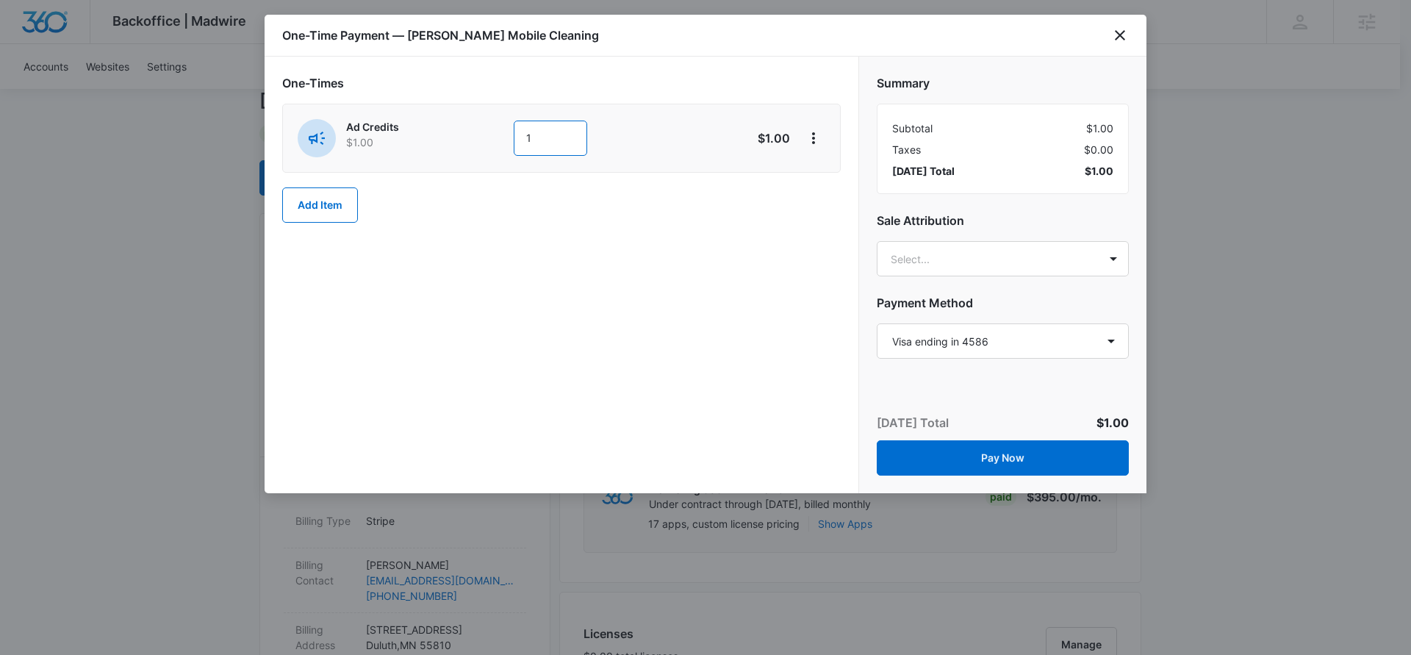
drag, startPoint x: 558, startPoint y: 136, endPoint x: 512, endPoint y: 127, distance: 46.4
click at [478, 123] on div "Ad Credits $1.00 1" at bounding box center [509, 138] width 423 height 38
type input "1500"
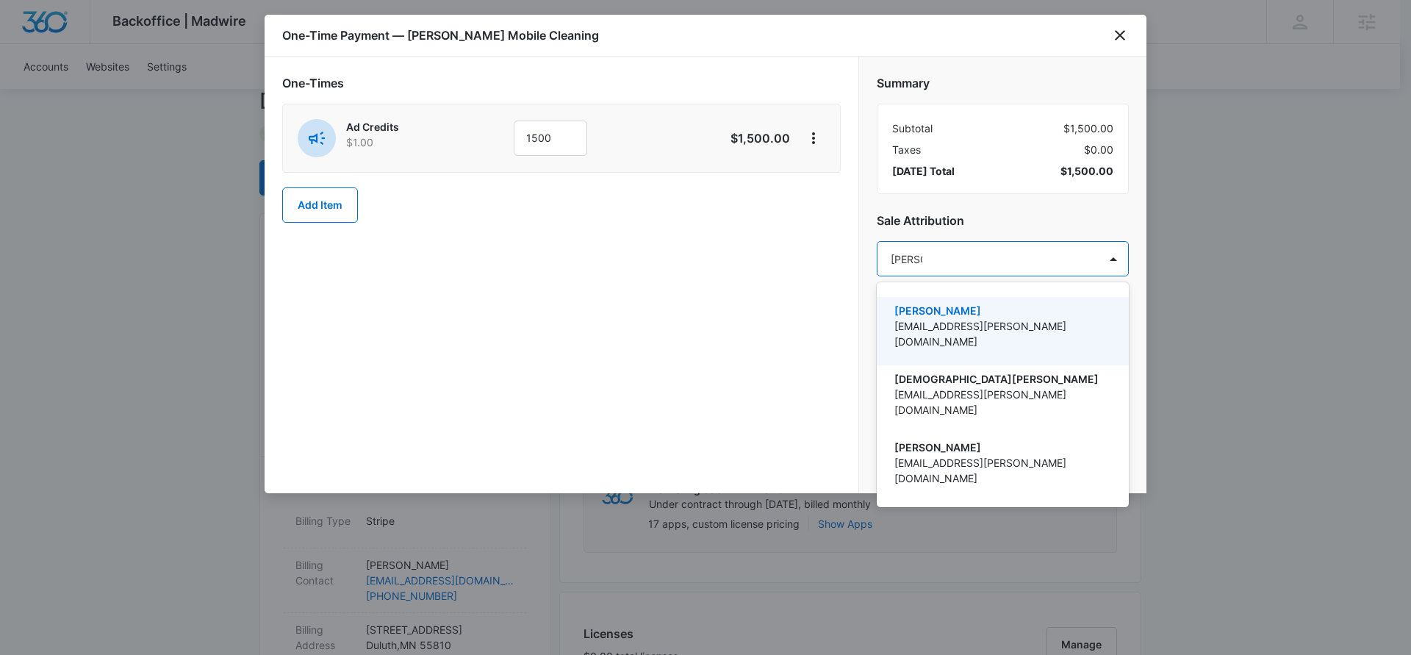
type input "[DEMOGRAPHIC_DATA]"
click at [1092, 313] on p "[PERSON_NAME]" at bounding box center [1001, 310] width 214 height 15
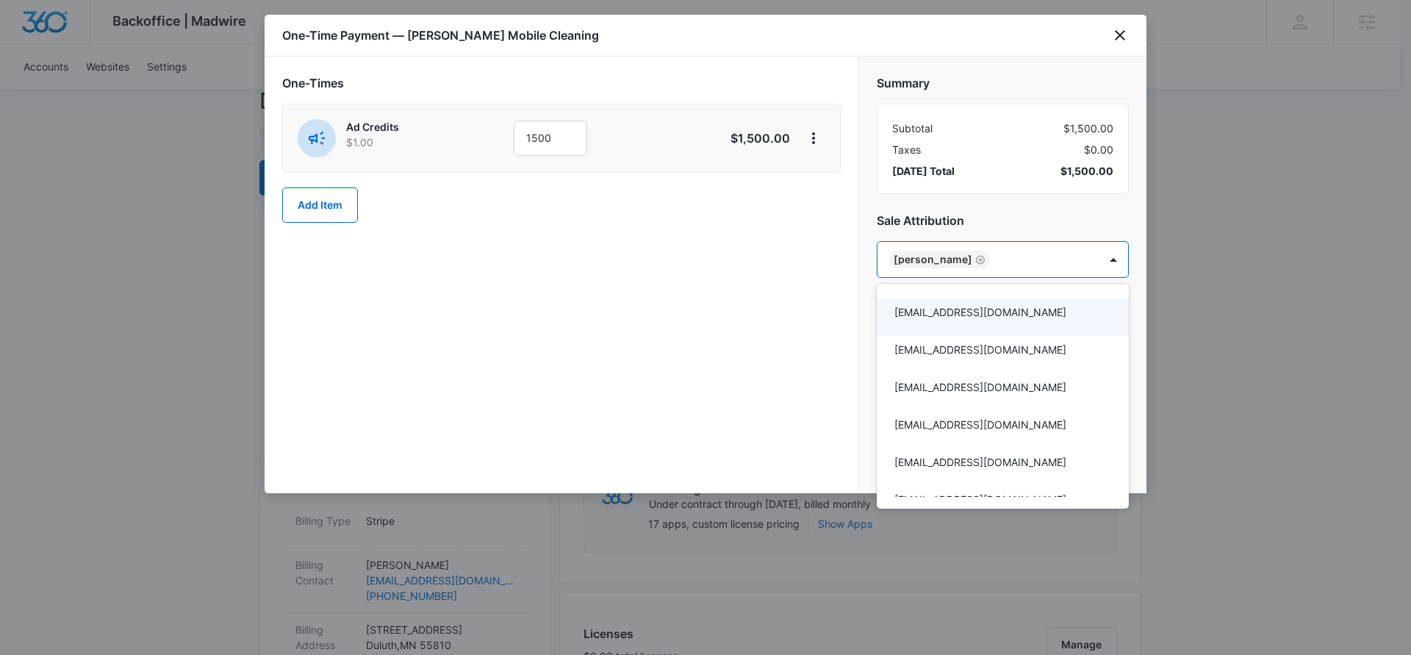
click at [985, 259] on div at bounding box center [705, 327] width 1411 height 655
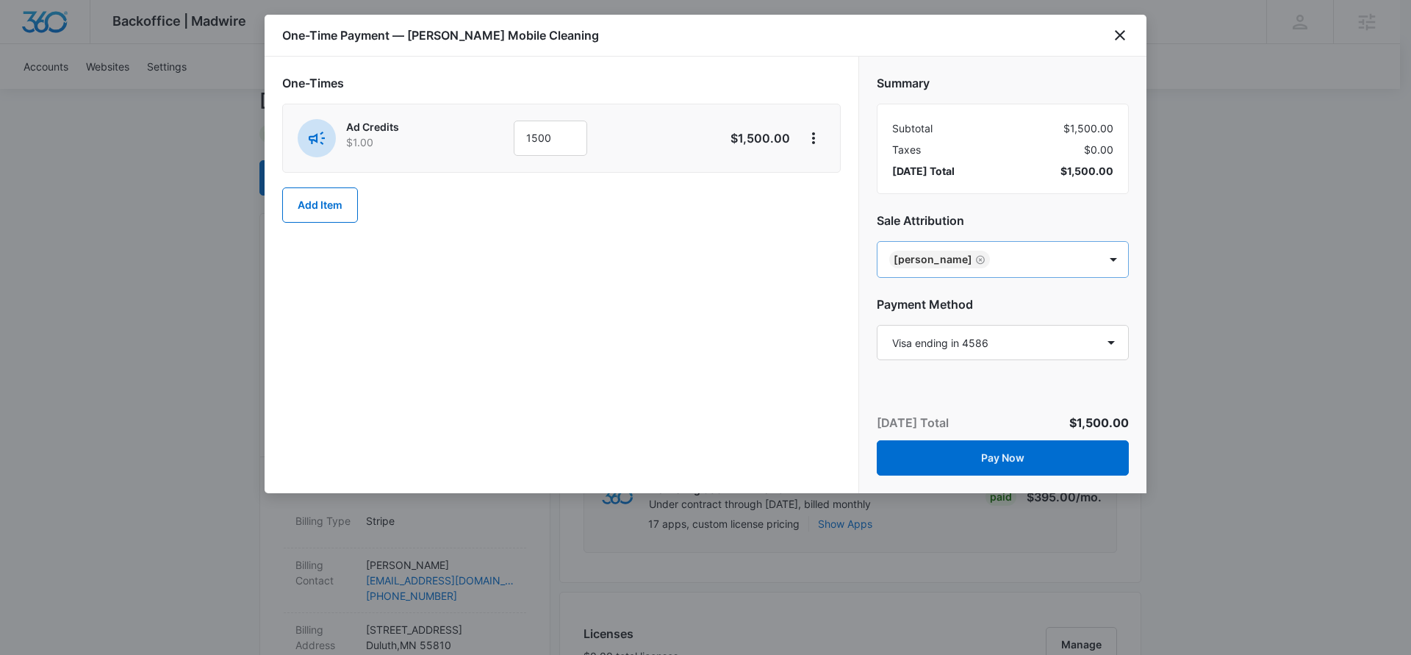
click at [985, 259] on icon "Remove Zach Christiansen" at bounding box center [980, 259] width 9 height 9
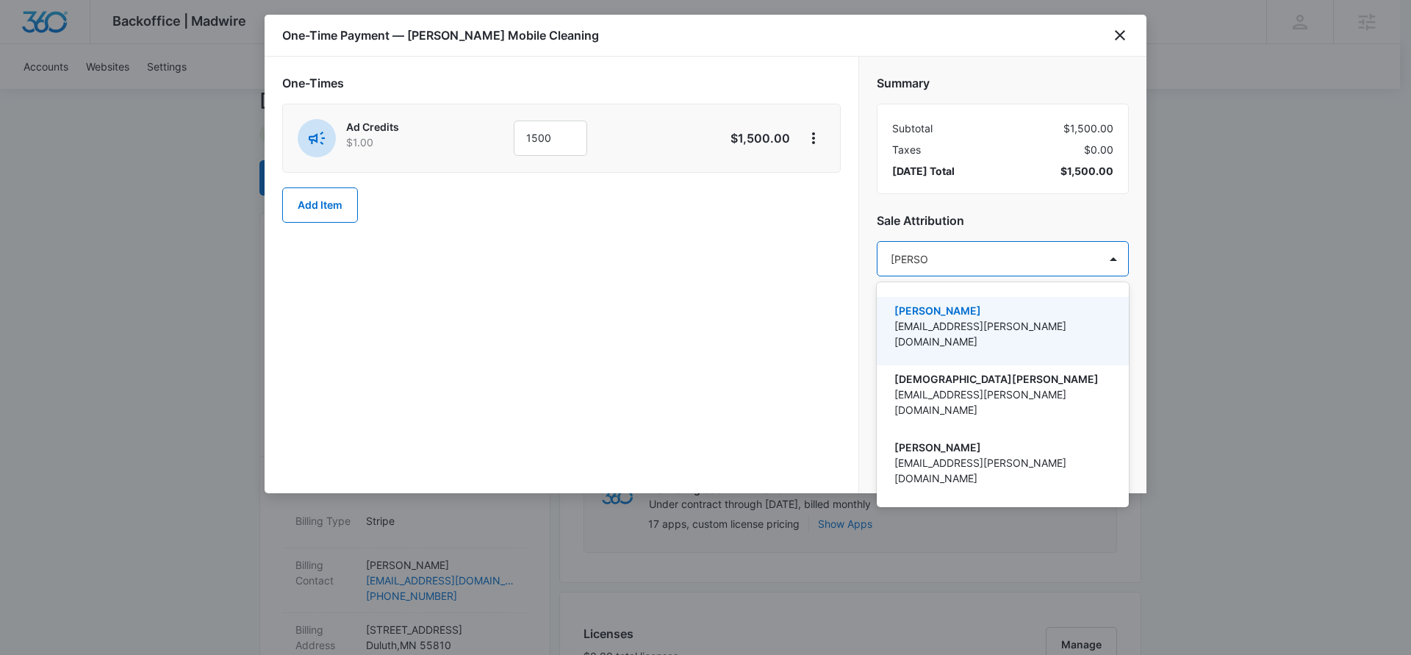
type input "[DEMOGRAPHIC_DATA]"
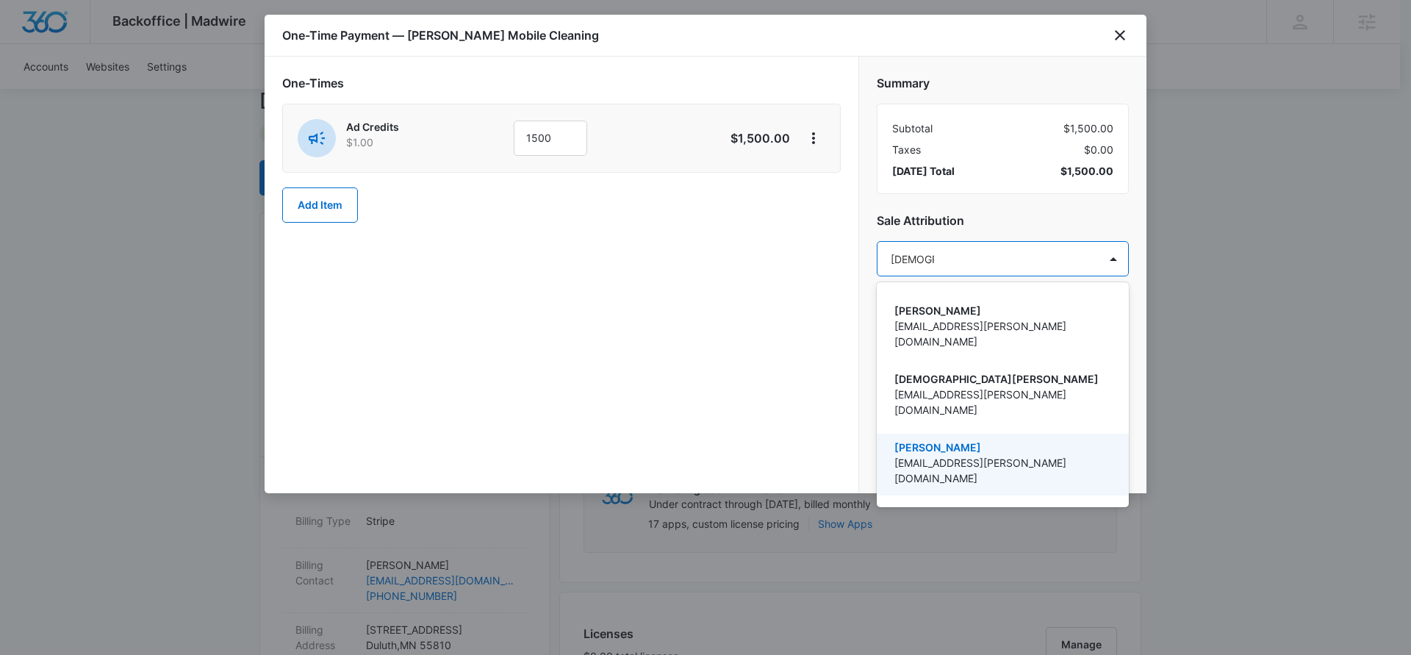
click at [1013, 455] on p "[EMAIL_ADDRESS][PERSON_NAME][DOMAIN_NAME]" at bounding box center [1001, 470] width 214 height 31
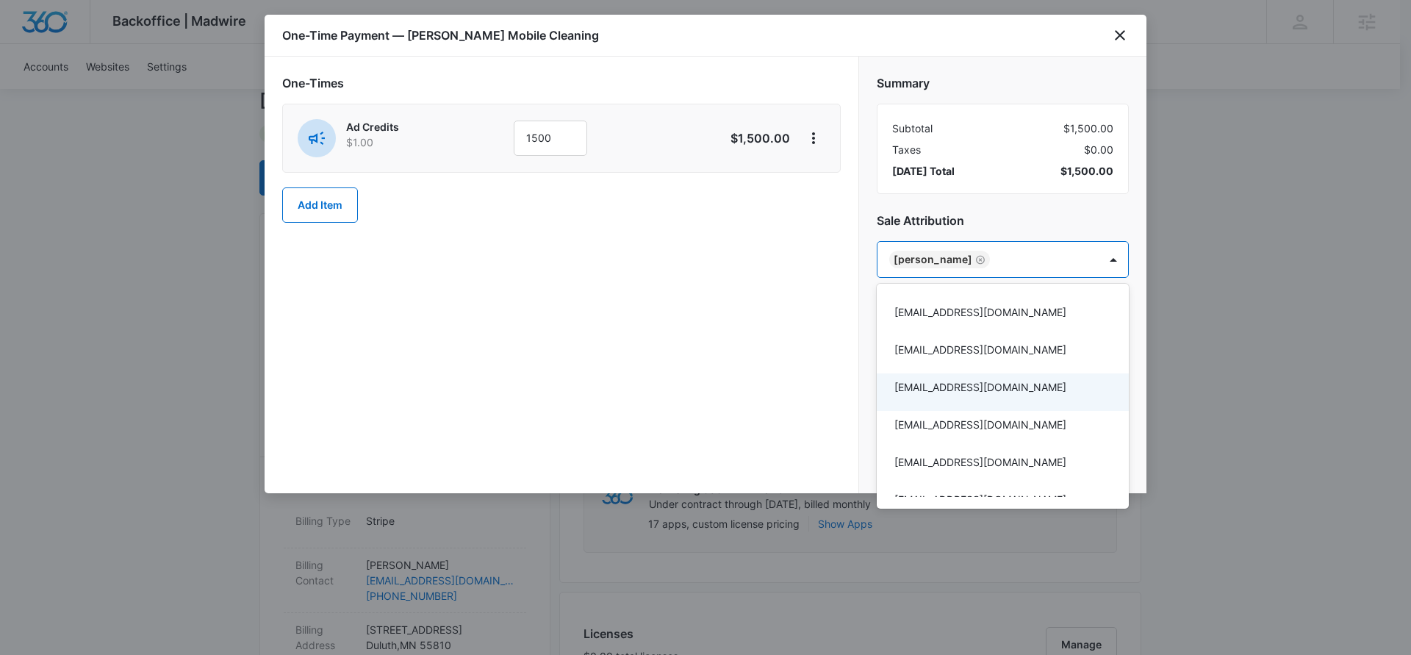
click at [715, 364] on div at bounding box center [705, 327] width 1411 height 655
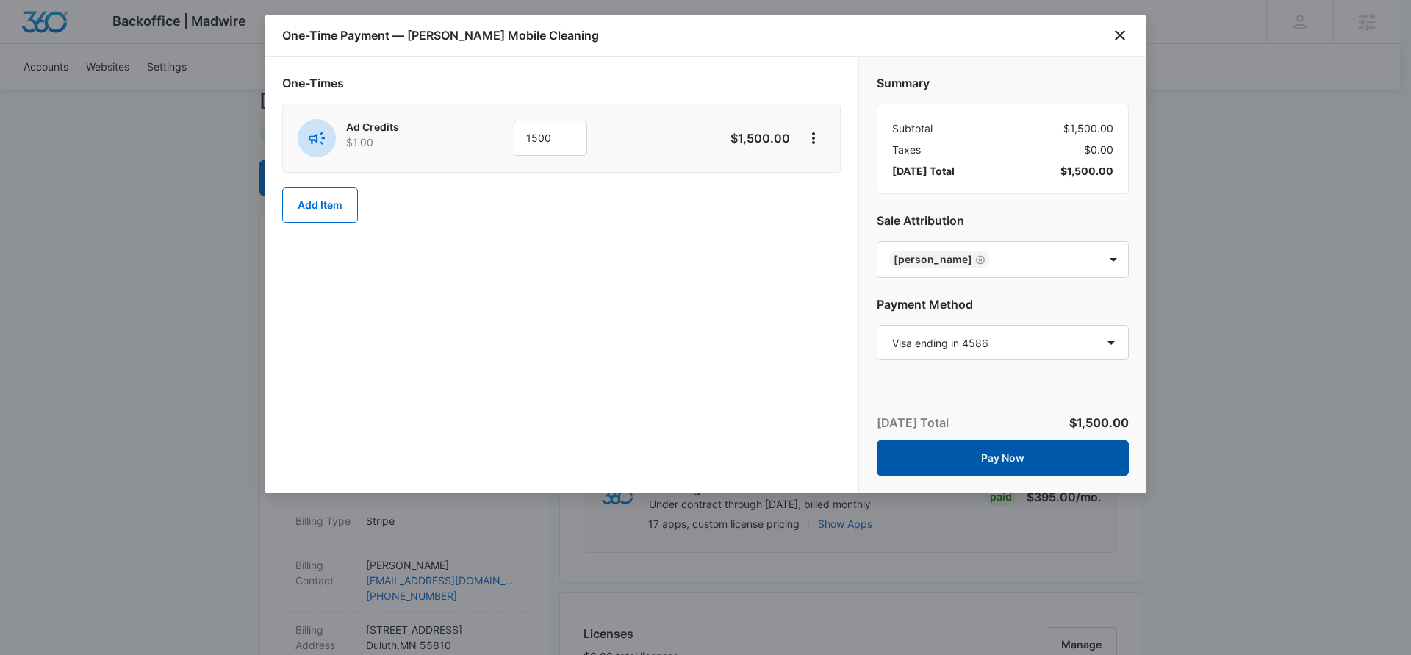
drag, startPoint x: 1022, startPoint y: 456, endPoint x: 1043, endPoint y: 459, distance: 20.7
click at [1022, 456] on button "Pay Now" at bounding box center [1003, 457] width 252 height 35
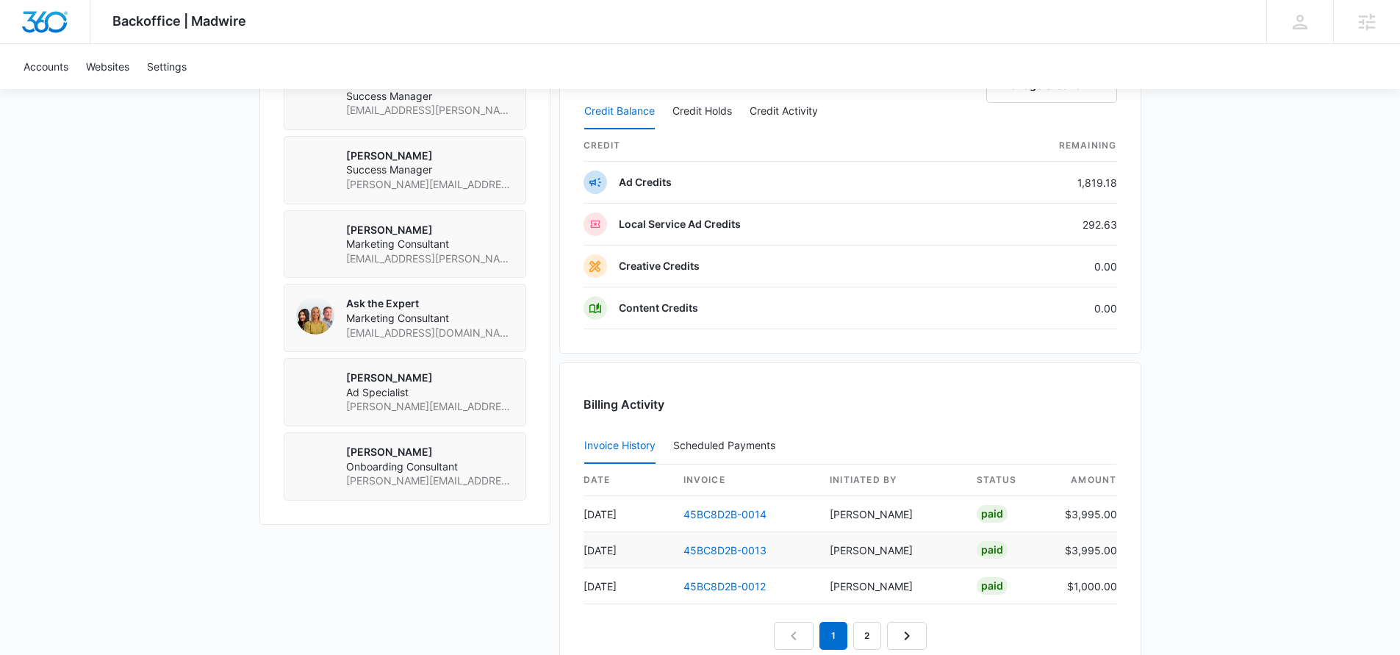
scroll to position [1418, 0]
